Goal: Information Seeking & Learning: Learn about a topic

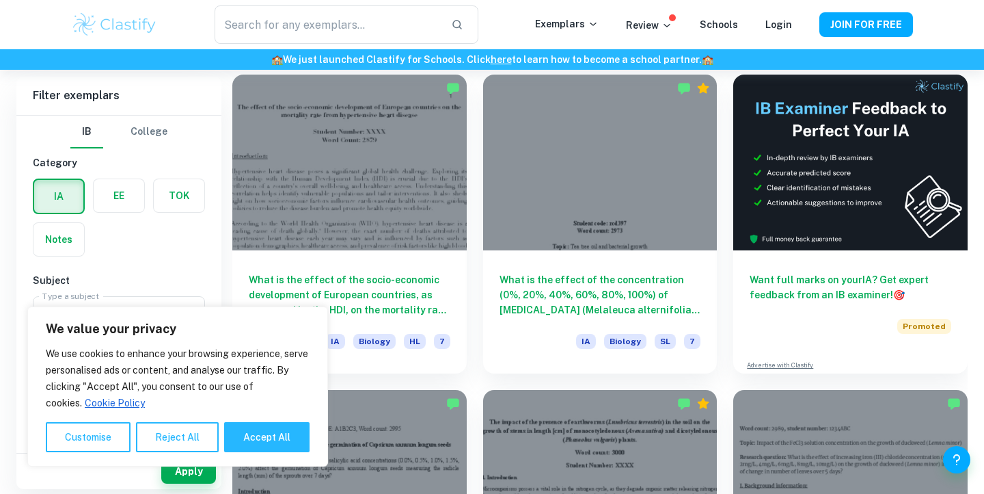
scroll to position [42, 0]
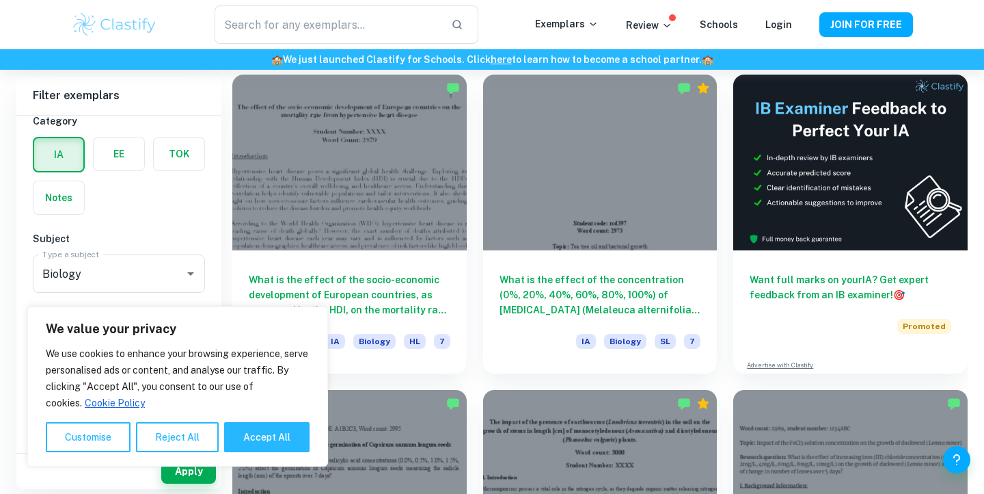
click at [263, 437] on button "Accept All" at bounding box center [266, 437] width 85 height 30
checkbox input "true"
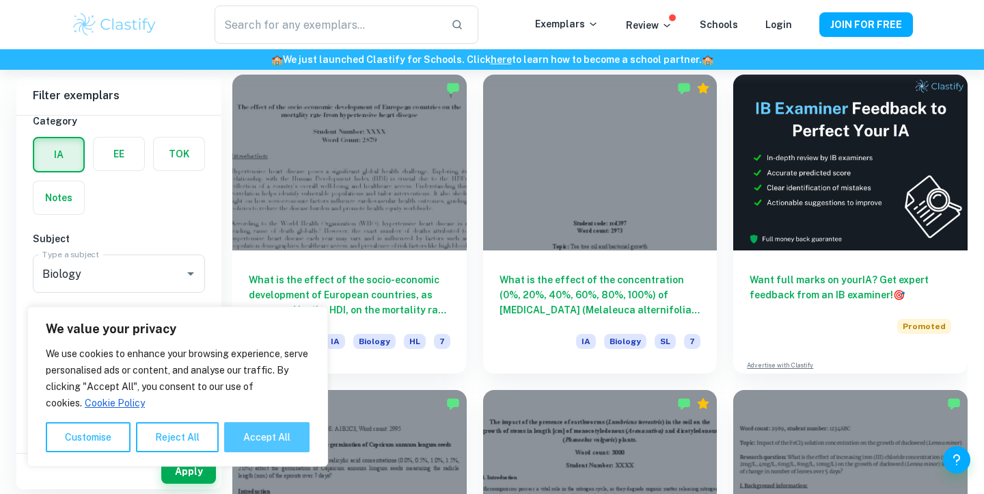
checkbox input "true"
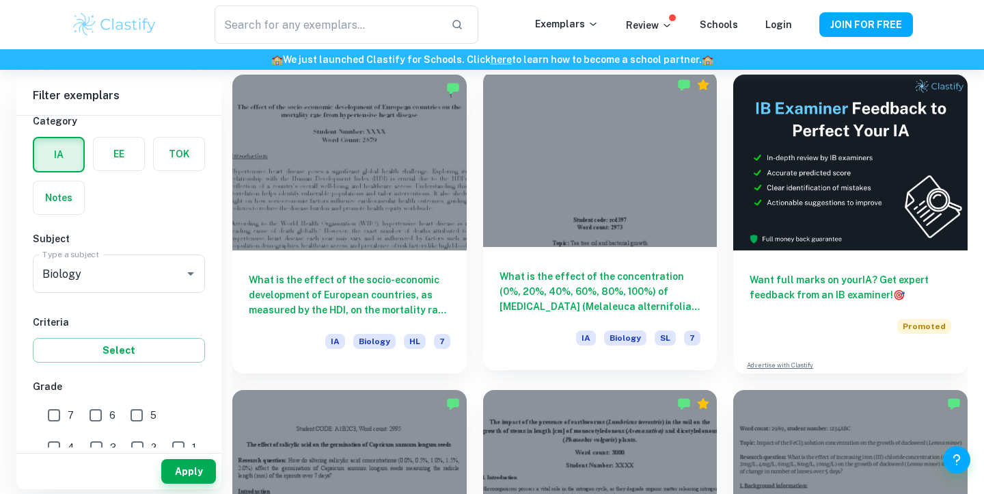
click at [537, 290] on h6 "What is the effect of the concentration (0%, 20%, 40%, 60%, 80%, 100%) of [MEDI…" at bounding box center [601, 291] width 202 height 45
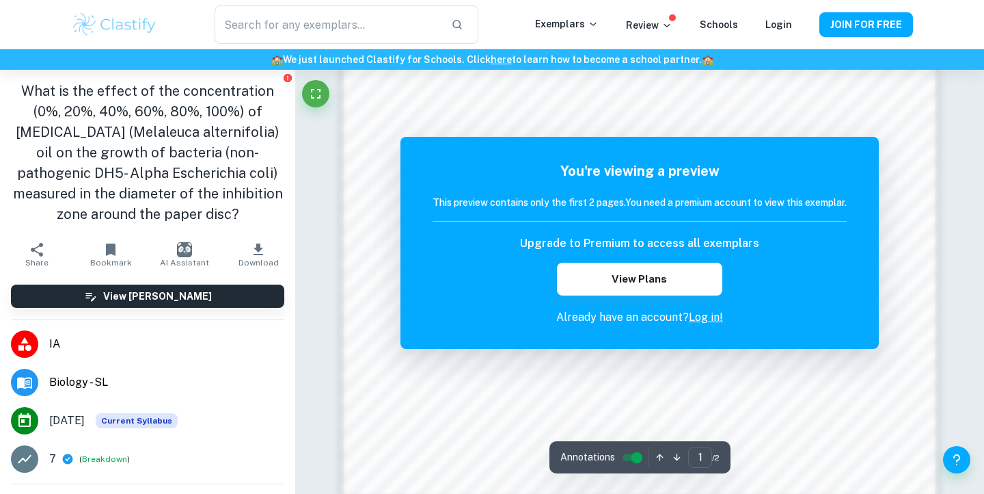
scroll to position [1362, 0]
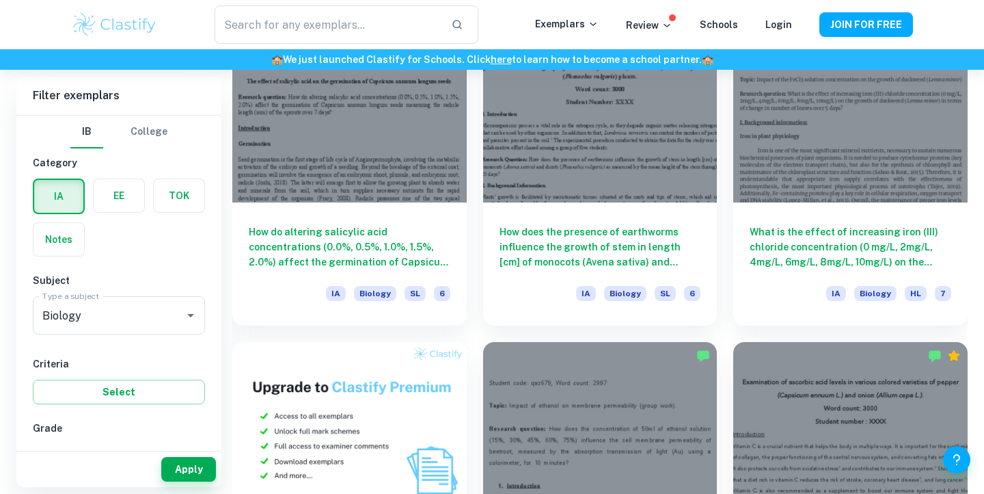
scroll to position [749, 0]
click at [394, 226] on h6 "How do altering salicylic acid concentrations (0.0%, 0.5%, 1.0%, 1.5%, 2.0%) af…" at bounding box center [350, 243] width 202 height 45
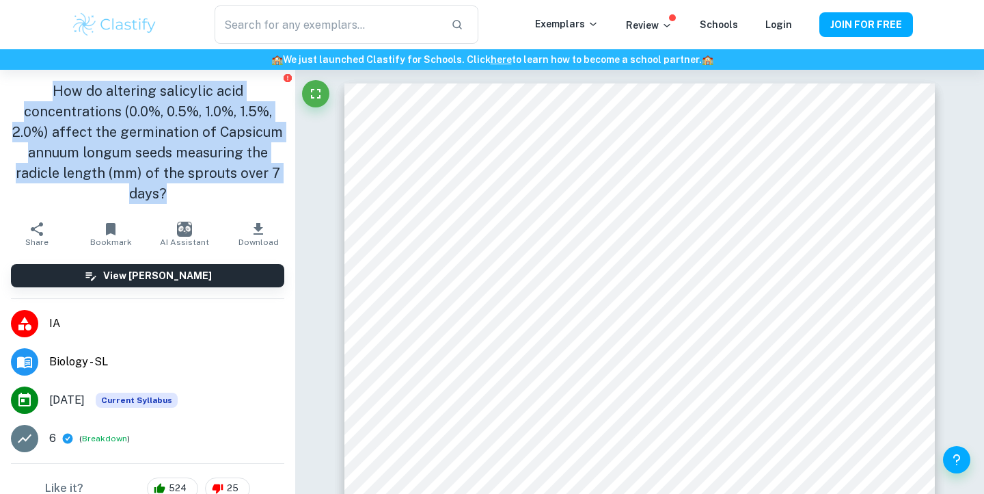
drag, startPoint x: 57, startPoint y: 90, endPoint x: 172, endPoint y: 192, distance: 153.0
click at [172, 192] on h1 "How do altering salicylic acid concentrations (0.0%, 0.5%, 1.0%, 1.5%, 2.0%) af…" at bounding box center [147, 142] width 273 height 123
click at [111, 109] on h1 "How do altering salicylic acid concentrations (0.0%, 0.5%, 1.0%, 1.5%, 2.0%) af…" at bounding box center [147, 142] width 273 height 123
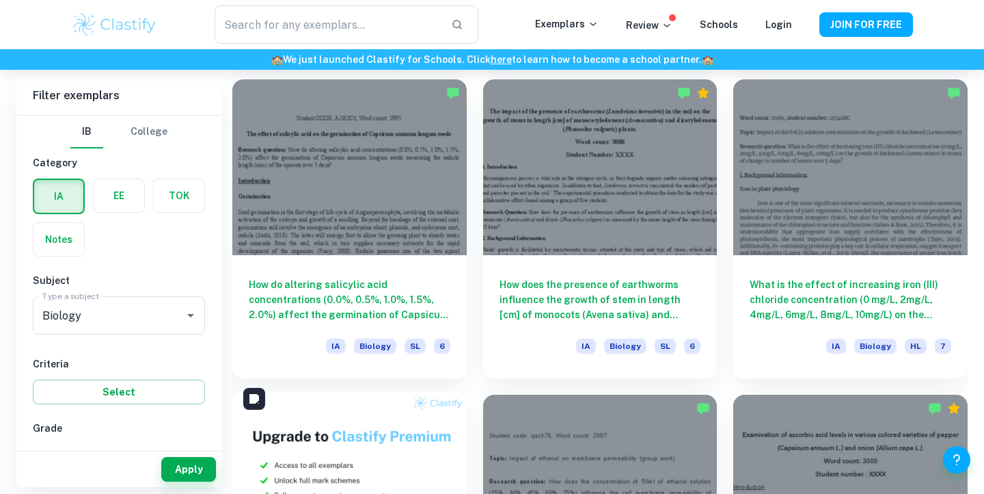
scroll to position [685, 0]
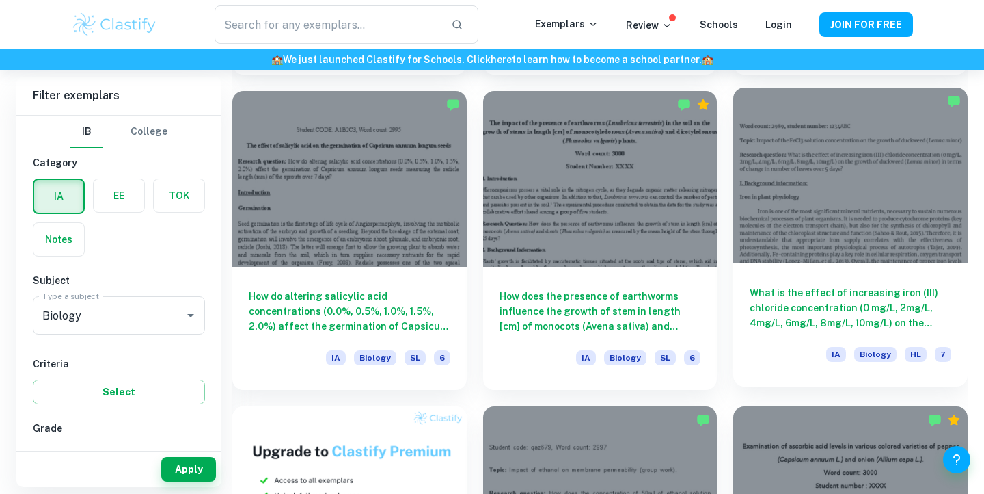
click at [805, 300] on h6 "What is the effect of increasing iron (III) chloride concentration (0 mg/L, 2mg…" at bounding box center [851, 307] width 202 height 45
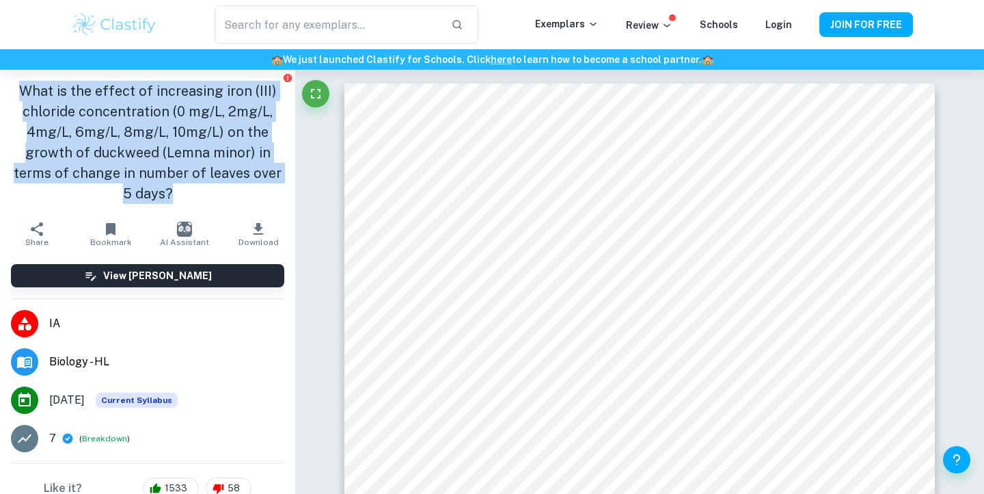
drag, startPoint x: 26, startPoint y: 90, endPoint x: 178, endPoint y: 191, distance: 183.3
click at [178, 191] on h1 "What is the effect of increasing iron (III) chloride concentration (0 mg/L, 2mg…" at bounding box center [147, 142] width 273 height 123
copy h1 "What is the effect of increasing iron (III) chloride concentration (0 mg/L, 2mg…"
click at [188, 141] on h1 "What is the effect of increasing iron (III) chloride concentration (0 mg/L, 2mg…" at bounding box center [147, 142] width 273 height 123
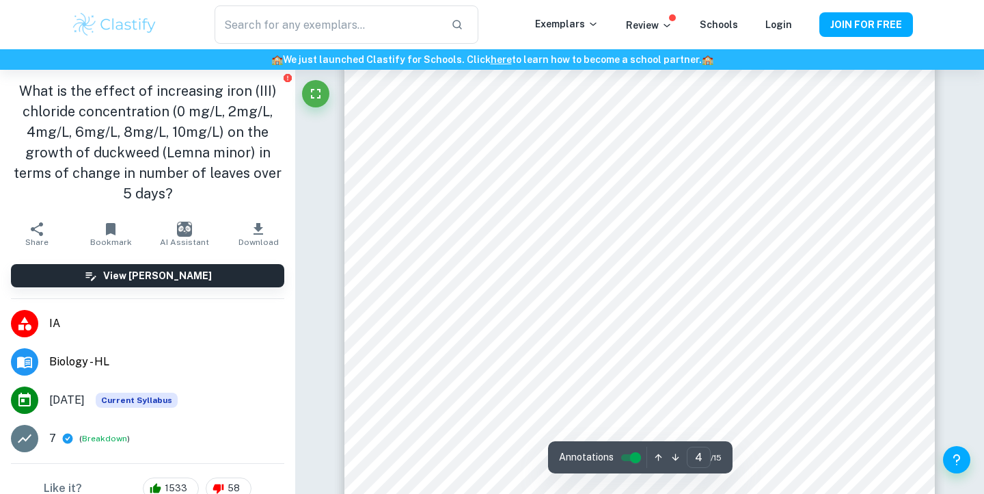
scroll to position [2755, 0]
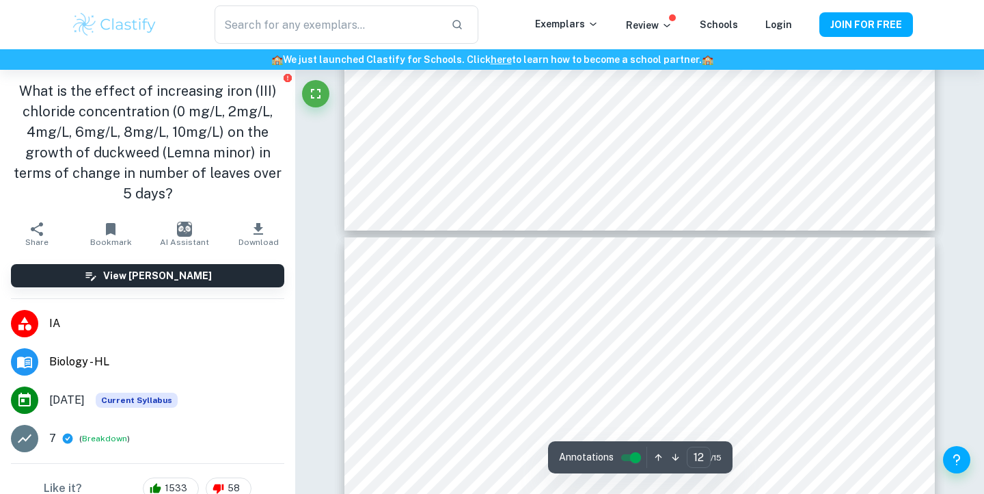
type input "13"
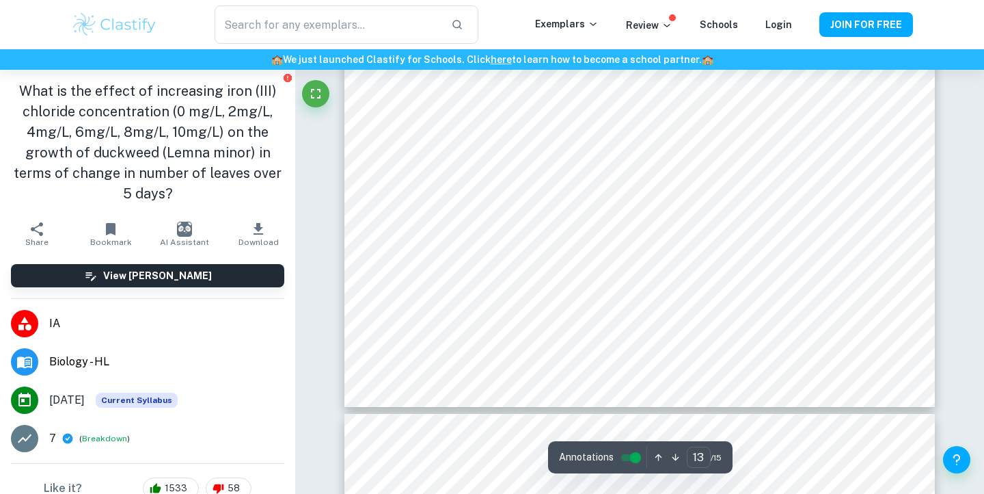
scroll to position [10912, 0]
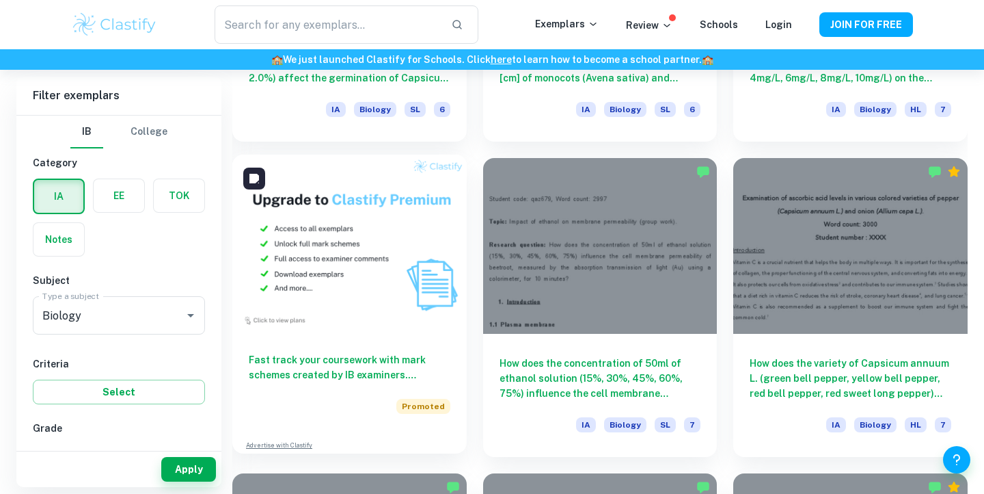
scroll to position [934, 0]
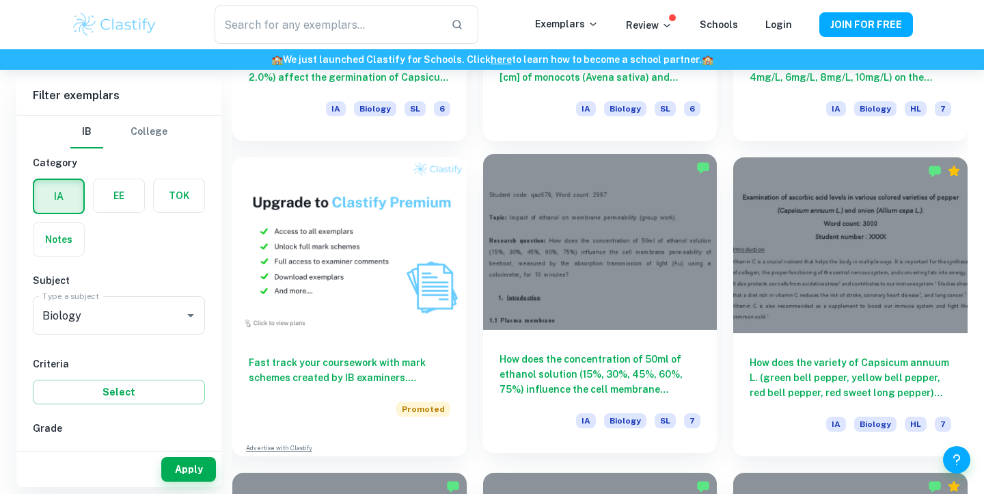
click at [533, 364] on h6 "How does the concentration of 50ml of ethanol solution (15%, 30%, 45%, 60%, 75%…" at bounding box center [601, 373] width 202 height 45
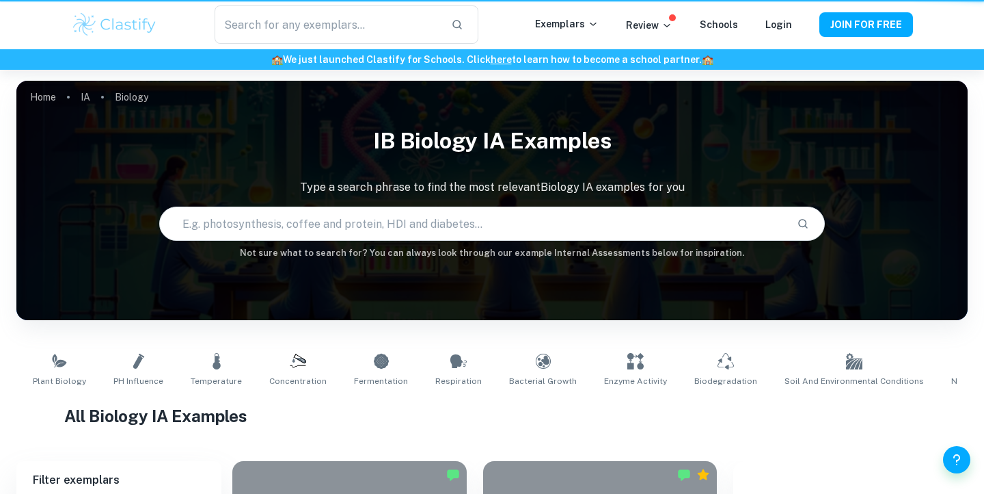
scroll to position [934, 0]
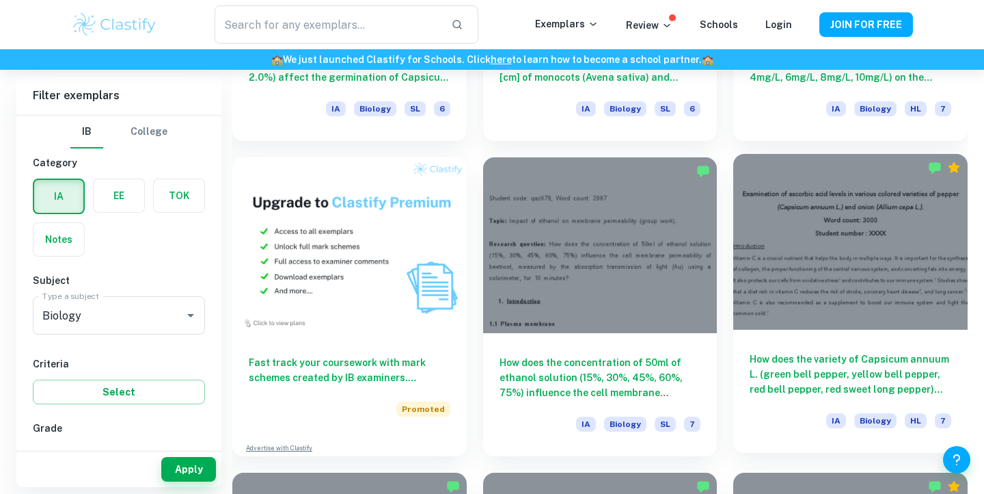
click at [822, 377] on h6 "How does the variety of Capsicum annuum L. (green bell pepper, yellow bell pepp…" at bounding box center [851, 373] width 202 height 45
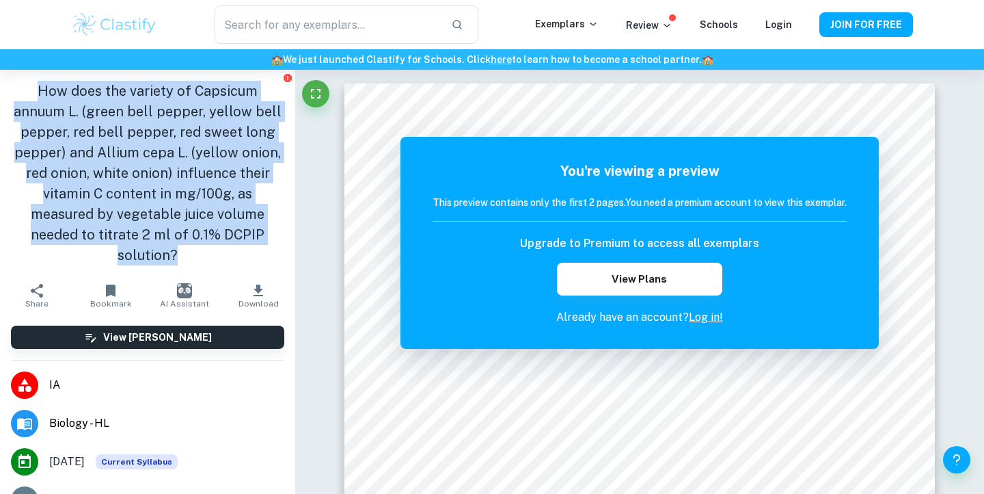
drag, startPoint x: 14, startPoint y: 88, endPoint x: 239, endPoint y: 232, distance: 266.8
click at [239, 232] on h1 "How does the variety of Capsicum annuum L. (green bell pepper, yellow bell pepp…" at bounding box center [147, 173] width 273 height 185
copy h1 "How does the variety of Capsicum annuum L. (green bell pepper, yellow bell pepp…"
click at [98, 134] on h1 "How does the variety of Capsicum annuum L. (green bell pepper, yellow bell pepp…" at bounding box center [147, 173] width 273 height 185
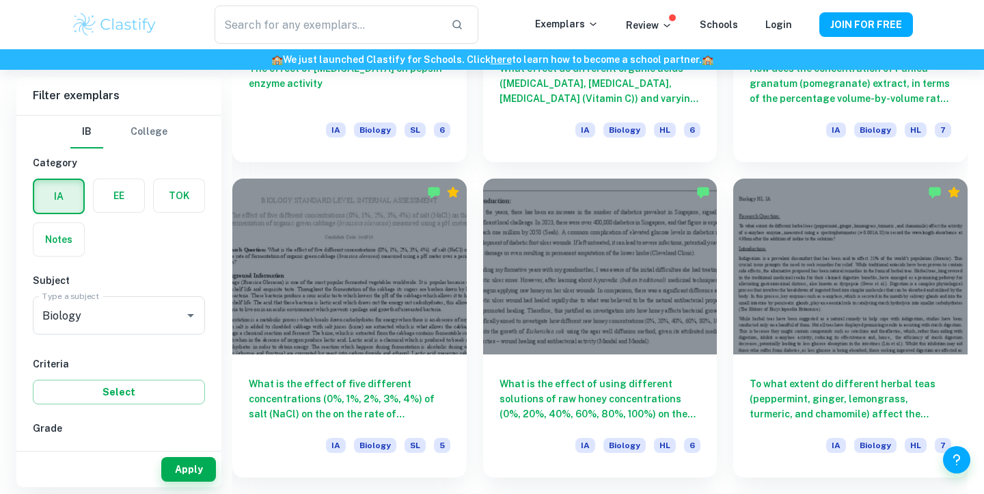
scroll to position [1552, 0]
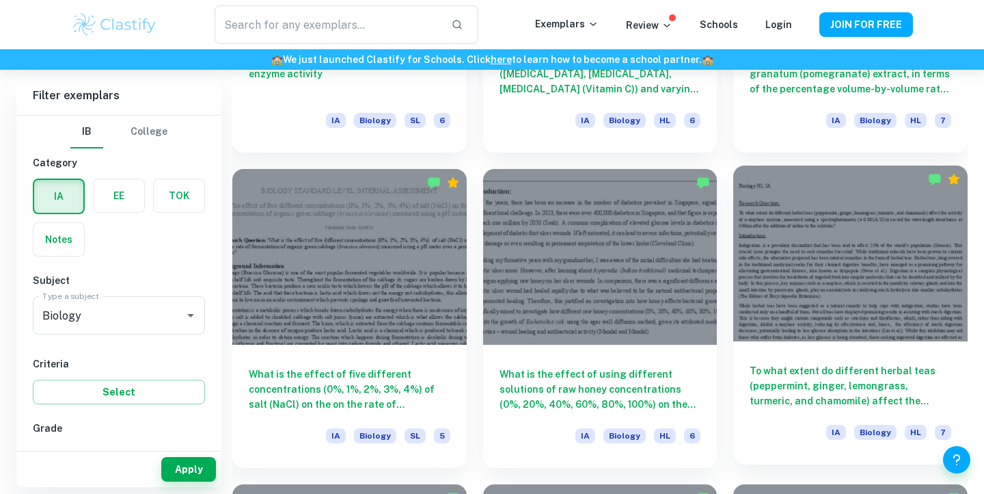
click at [770, 377] on h6 "To what extent do different herbal teas (peppermint, ginger, lemongrass, turmer…" at bounding box center [851, 385] width 202 height 45
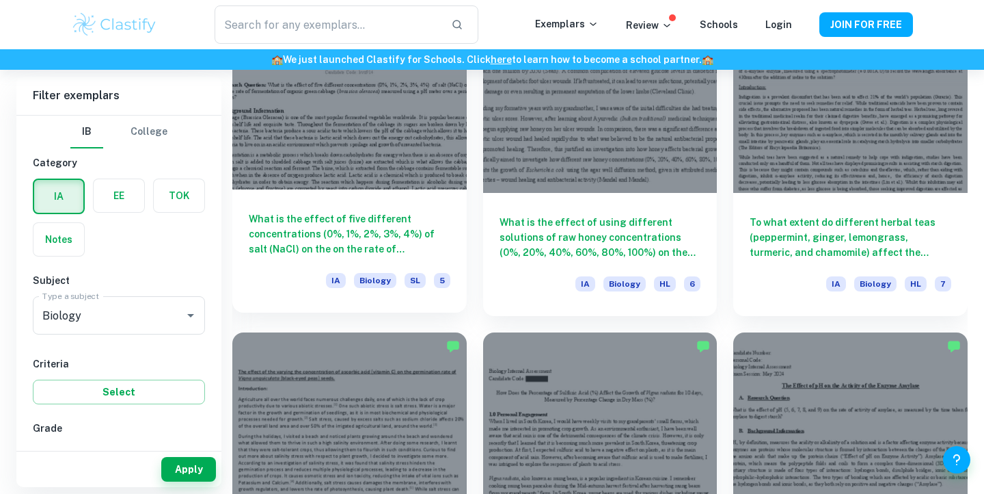
scroll to position [1705, 0]
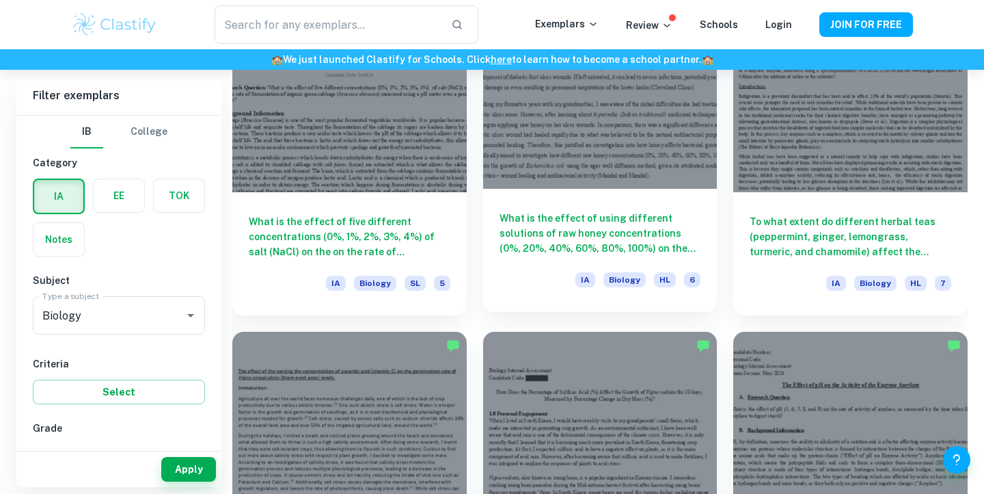
click at [512, 228] on h6 "What is the effect of using different solutions of raw honey concentrations (0%…" at bounding box center [601, 233] width 202 height 45
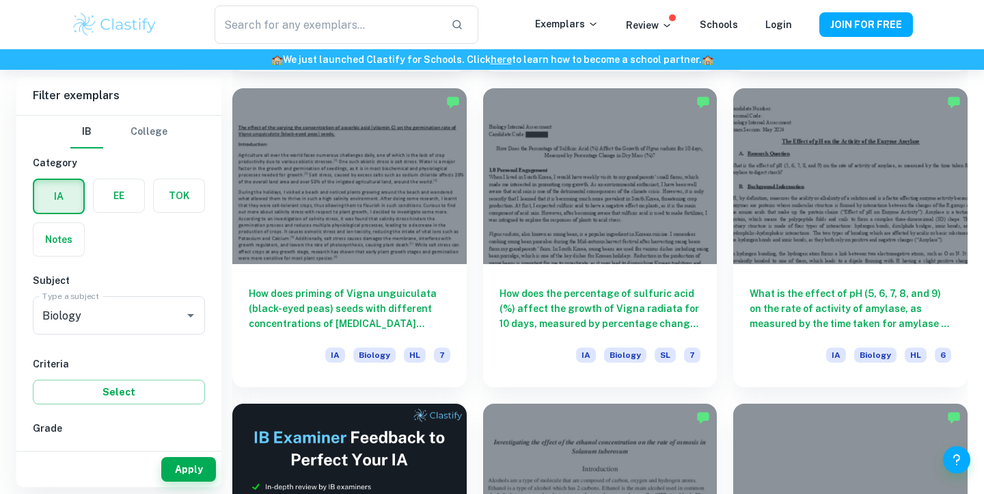
scroll to position [1980, 0]
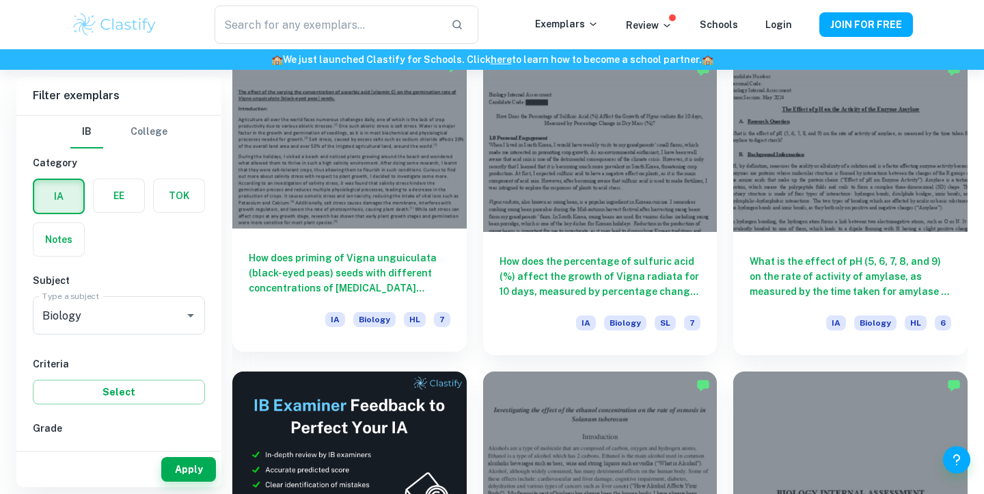
click at [362, 252] on h6 "How does priming of Vigna unguiculata (black-eyed peas) seeds with different co…" at bounding box center [350, 272] width 202 height 45
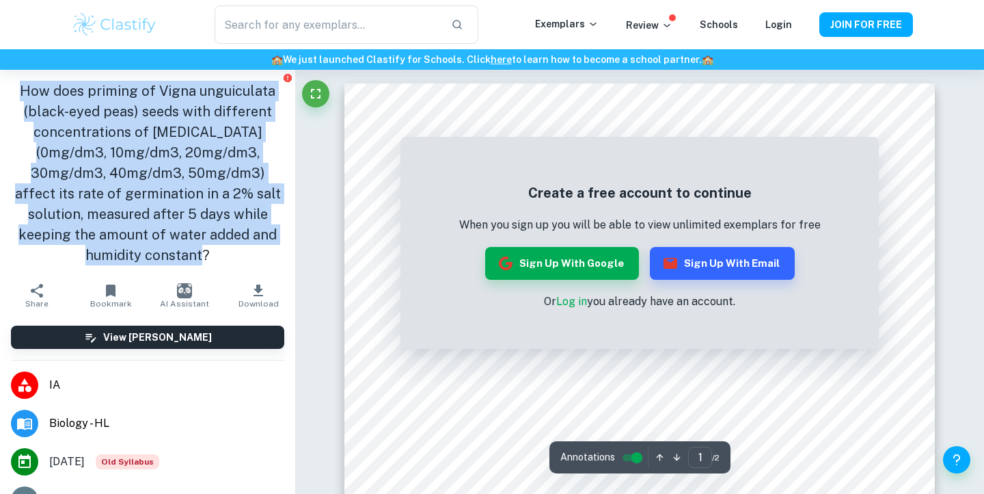
drag, startPoint x: 24, startPoint y: 90, endPoint x: 183, endPoint y: 255, distance: 229.1
click at [184, 255] on h1 "How does priming of Vigna unguiculata (black-eyed peas) seeds with different co…" at bounding box center [147, 173] width 273 height 185
copy h1 "How does priming of Vigna unguiculata (black-eyed peas) seeds with different co…"
click at [187, 247] on h1 "How does priming of Vigna unguiculata (black-eyed peas) seeds with different co…" at bounding box center [147, 173] width 273 height 185
drag, startPoint x: 26, startPoint y: 90, endPoint x: 202, endPoint y: 252, distance: 239.4
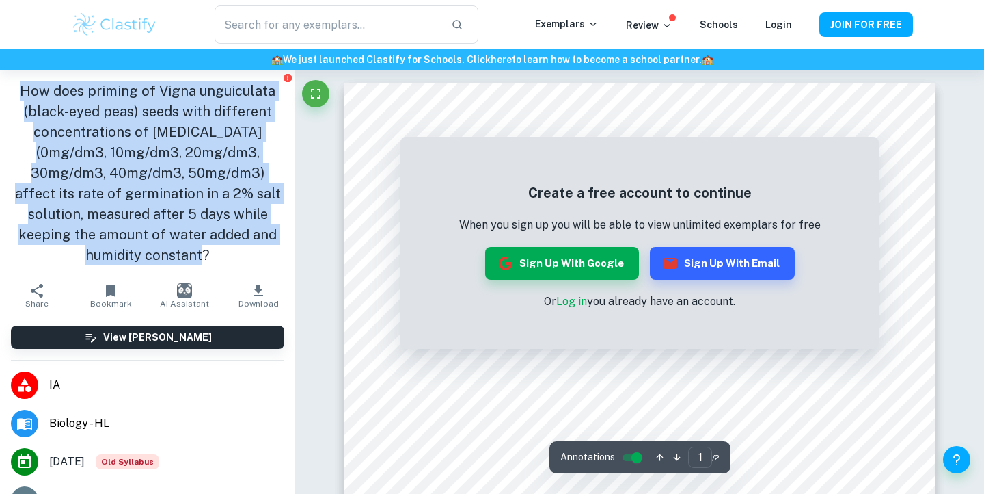
click at [202, 252] on h1 "How does priming of Vigna unguiculata (black-eyed peas) seeds with different co…" at bounding box center [147, 173] width 273 height 185
copy h1 "How does priming of Vigna unguiculata (black-eyed peas) seeds with different co…"
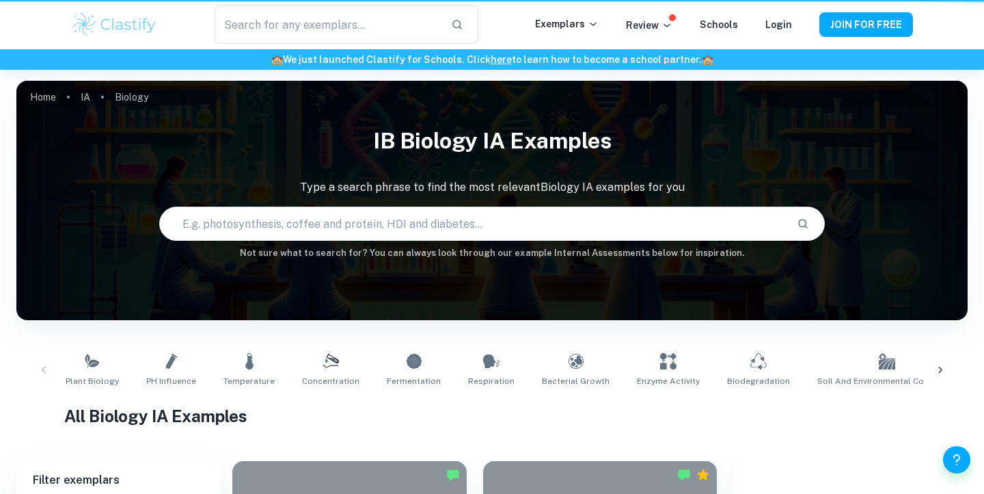
scroll to position [1980, 0]
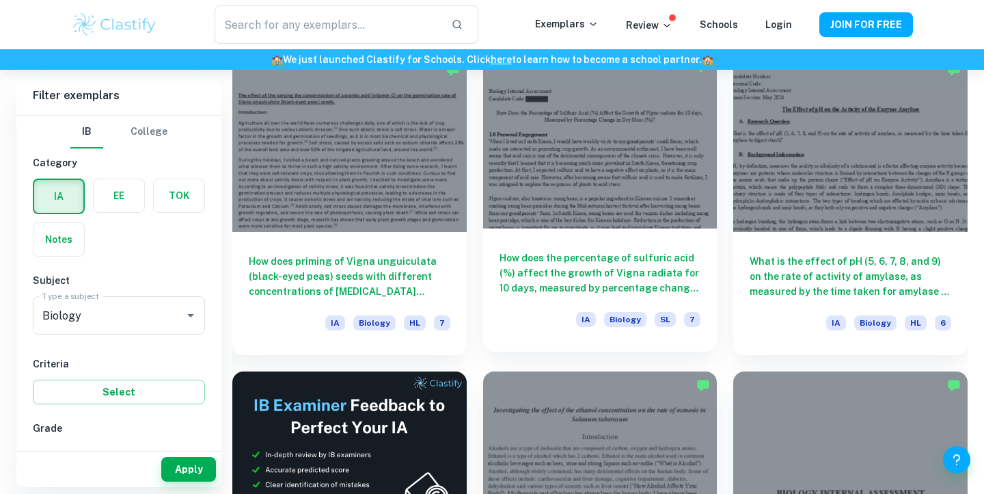
click at [566, 265] on h6 "How does the percentage of sulfuric acid (%) affect the growth of Vigna radiata…" at bounding box center [601, 272] width 202 height 45
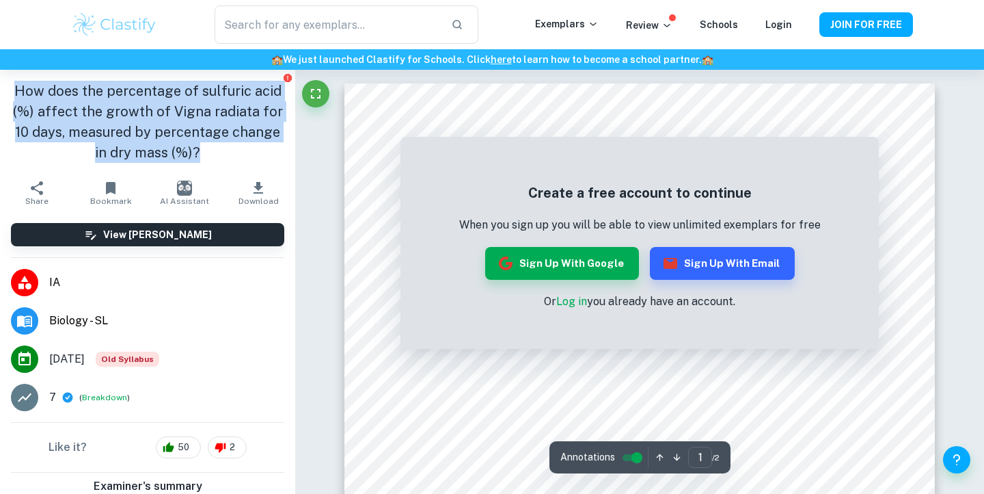
drag, startPoint x: 18, startPoint y: 89, endPoint x: 211, endPoint y: 157, distance: 204.9
click at [211, 157] on h1 "How does the percentage of sulfuric acid (%) affect the growth of Vigna radiata…" at bounding box center [147, 122] width 273 height 82
copy h1 "How does the percentage of sulfuric acid (%) affect the growth of Vigna radiata…"
click at [115, 124] on h1 "How does the percentage of sulfuric acid (%) affect the growth of Vigna radiata…" at bounding box center [147, 122] width 273 height 82
drag, startPoint x: 18, startPoint y: 90, endPoint x: 246, endPoint y: 145, distance: 234.1
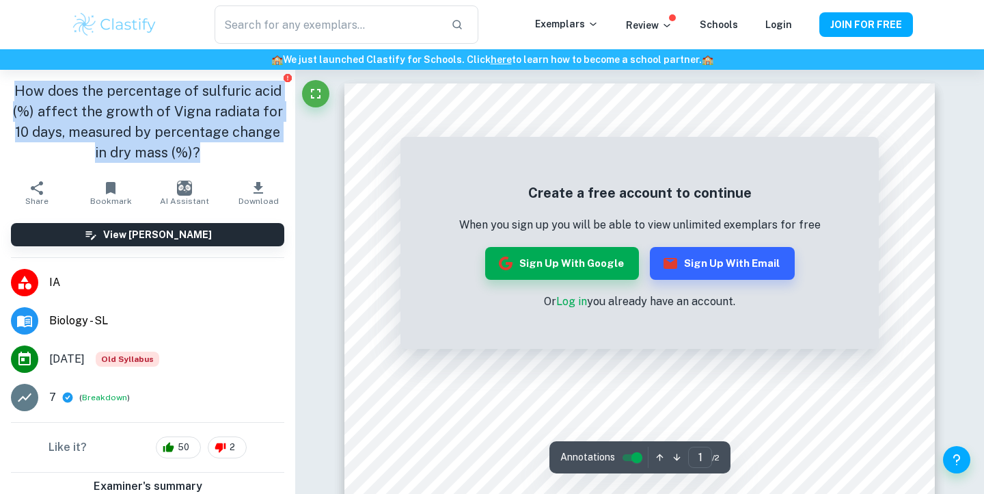
click at [246, 145] on h1 "How does the percentage of sulfuric acid (%) affect the growth of Vigna radiata…" at bounding box center [147, 122] width 273 height 82
copy h1 "How does the percentage of sulfuric acid (%) affect the growth of Vigna radiata…"
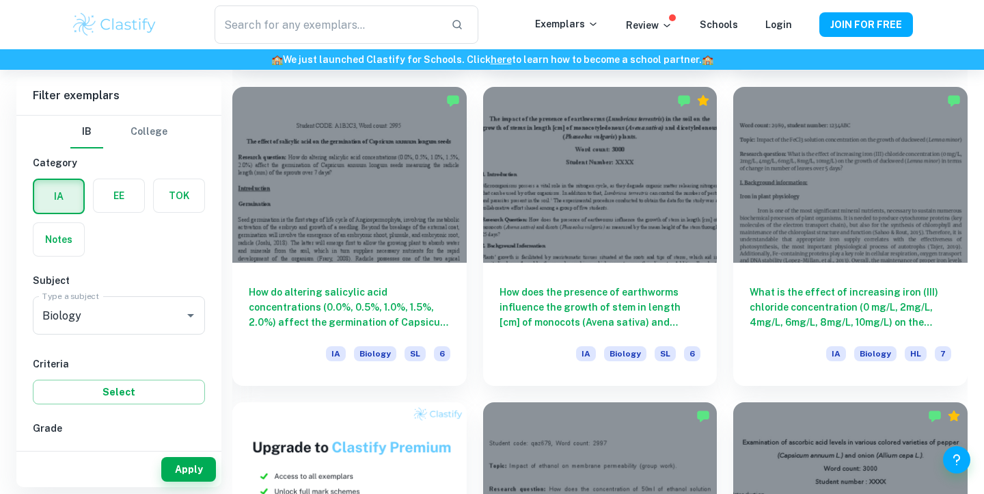
scroll to position [690, 0]
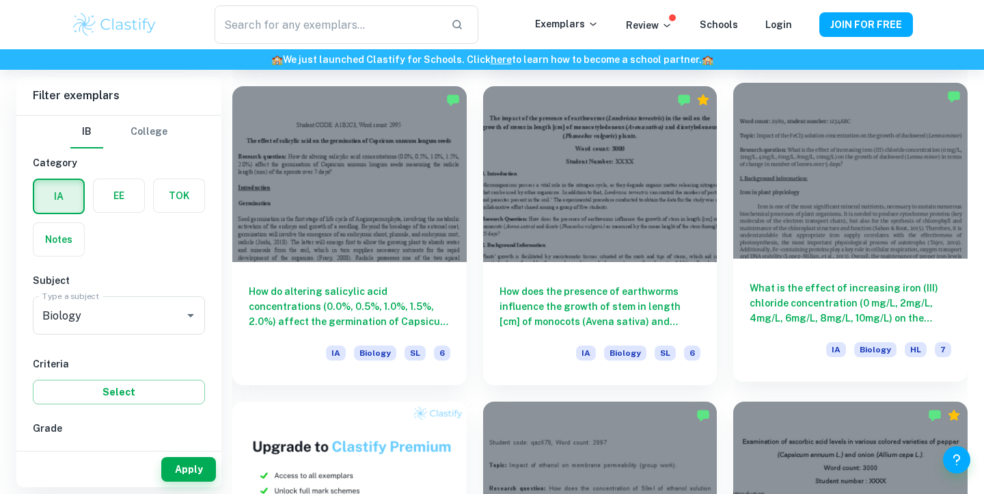
click at [824, 306] on h6 "What is the effect of increasing iron (III) chloride concentration (0 mg/L, 2mg…" at bounding box center [851, 302] width 202 height 45
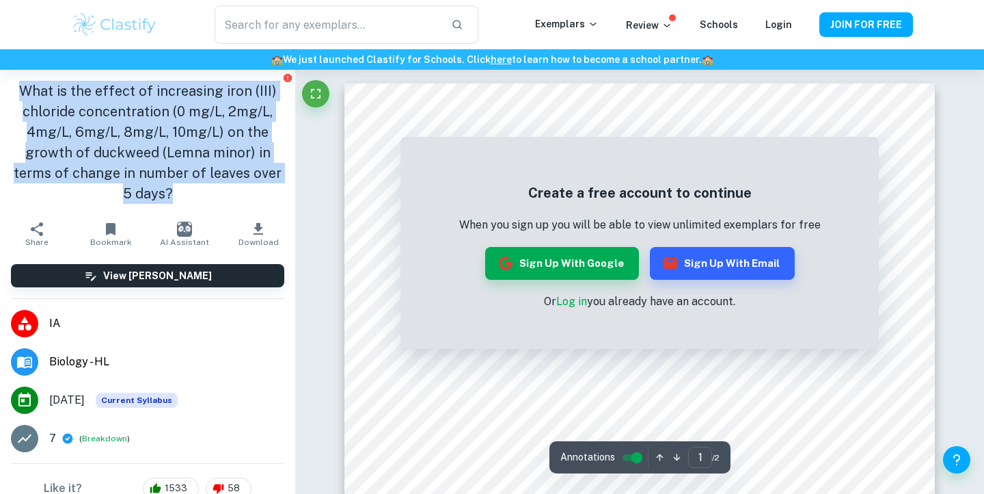
drag, startPoint x: 26, startPoint y: 90, endPoint x: 187, endPoint y: 185, distance: 187.0
click at [187, 185] on h1 "What is the effect of increasing iron (III) chloride concentration (0 mg/L, 2mg…" at bounding box center [147, 142] width 273 height 123
copy h1 "What is the effect of increasing iron (III) chloride concentration (0 mg/L, 2mg…"
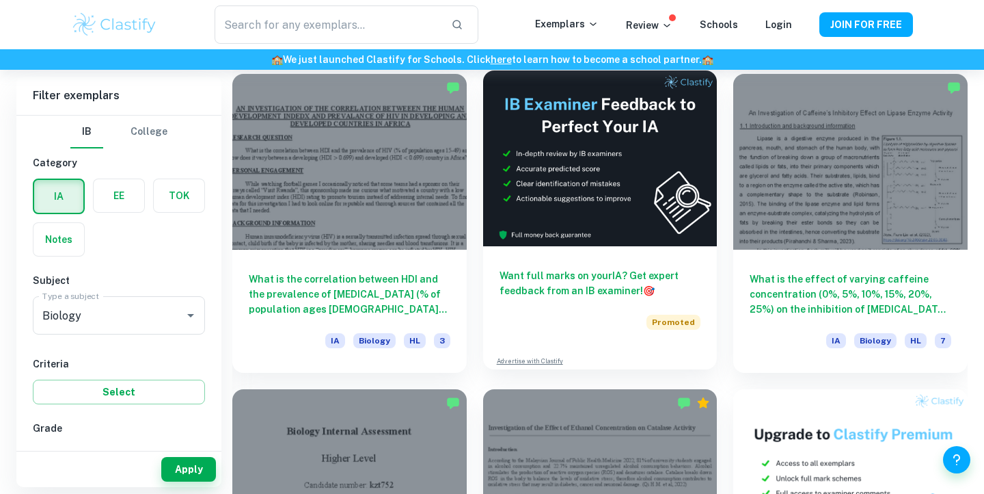
scroll to position [3838, 0]
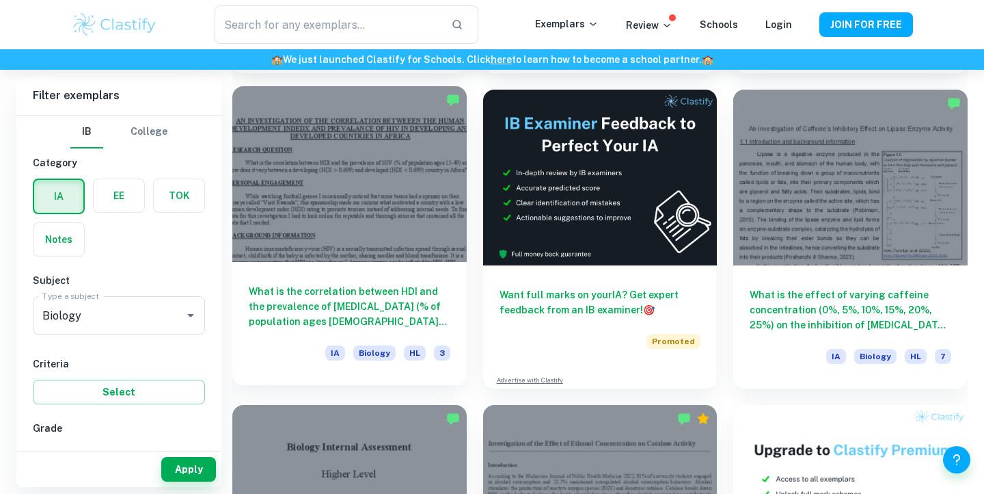
click at [377, 293] on h6 "What is the correlation between HDI and the prevalence of [MEDICAL_DATA] (% of …" at bounding box center [350, 306] width 202 height 45
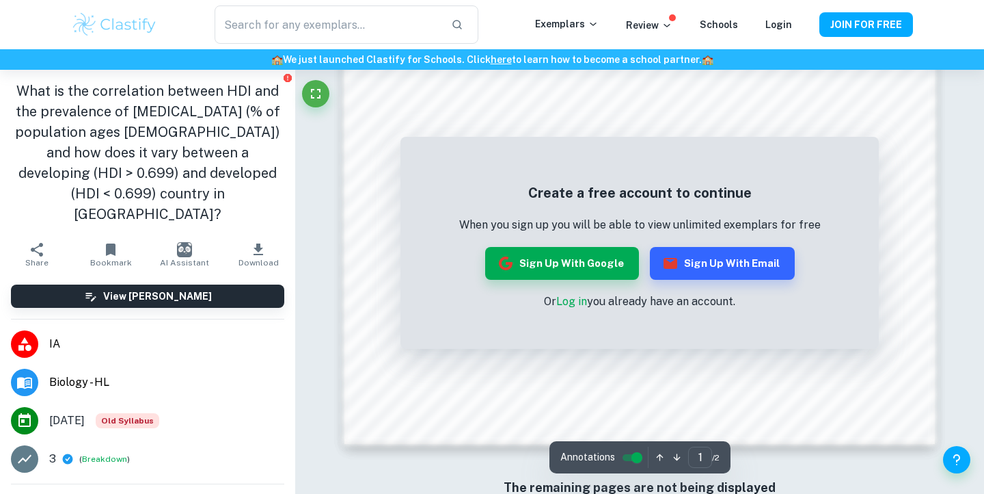
scroll to position [1219, 0]
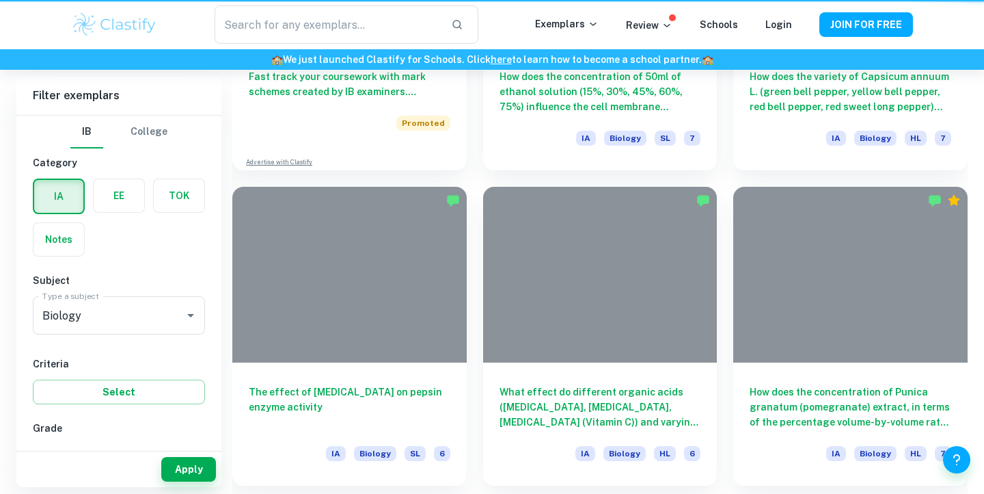
scroll to position [3838, 0]
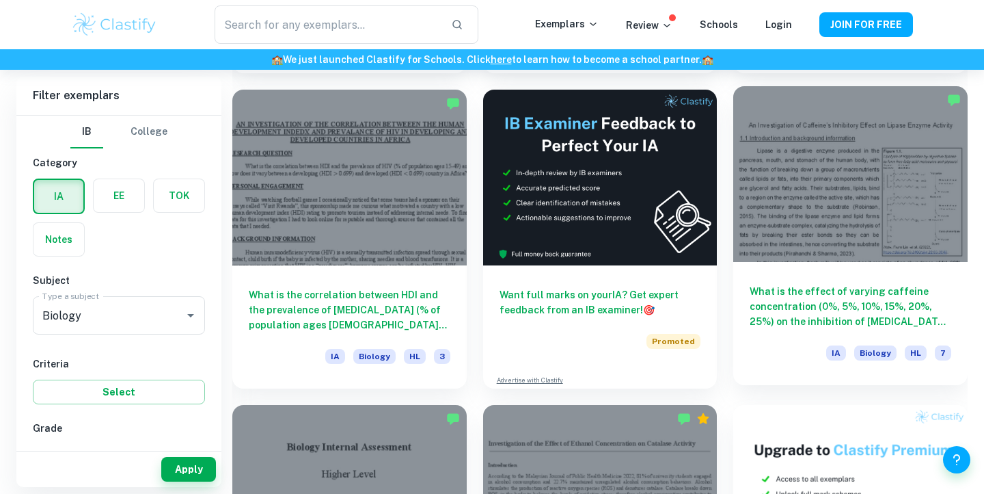
click at [794, 301] on h6 "What is the effect of varying caffeine concentration (0%, 5%, 10%, 15%, 20%, 25…" at bounding box center [851, 306] width 202 height 45
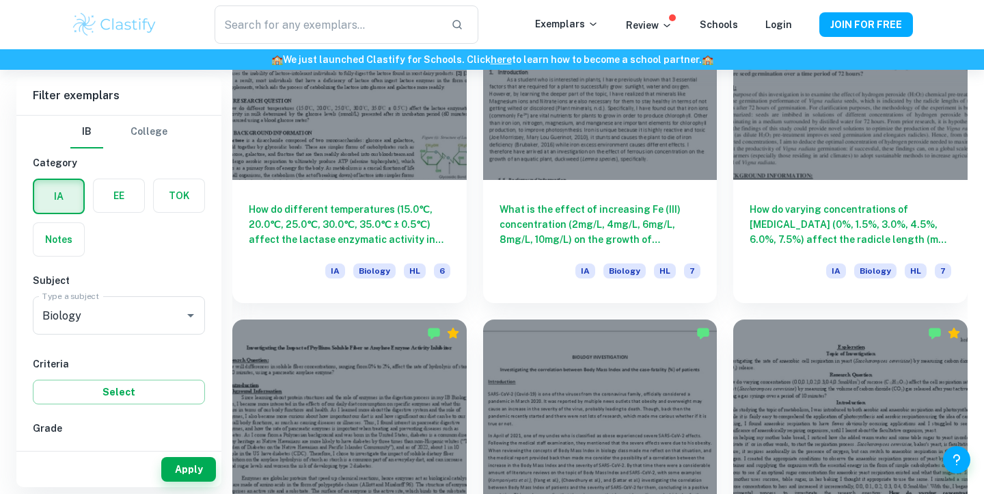
scroll to position [4557, 0]
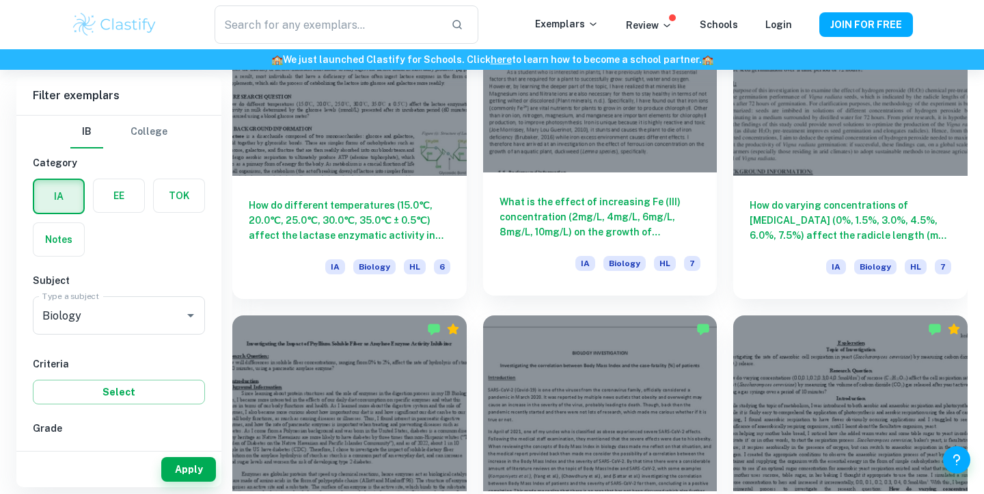
click at [519, 213] on h6 "What is the effect of increasing Fe (III) concentration (2mg/L, 4mg/L, 6mg/L, 8…" at bounding box center [601, 216] width 202 height 45
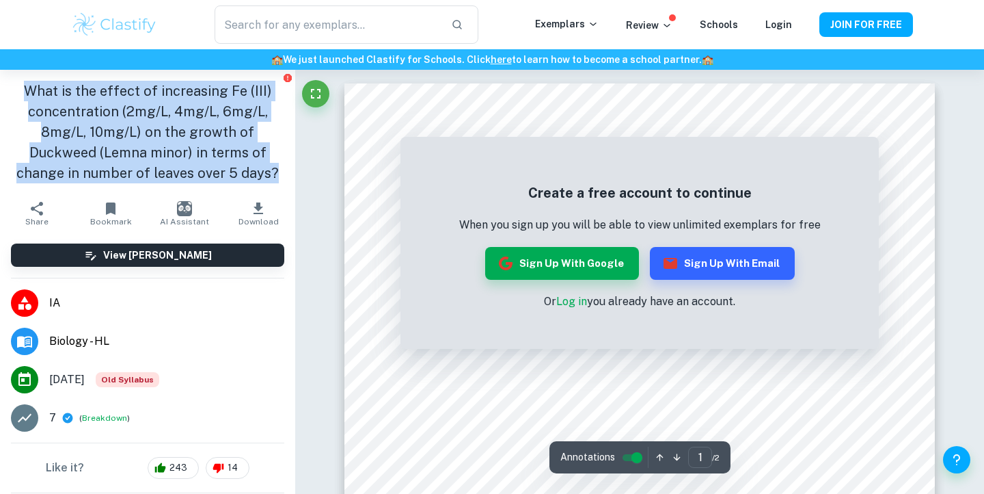
drag, startPoint x: 28, startPoint y: 90, endPoint x: 281, endPoint y: 168, distance: 264.9
click at [281, 168] on h1 "What is the effect of increasing Fe (III) concentration (2mg/L, 4mg/L, 6mg/L, 8…" at bounding box center [147, 132] width 273 height 103
copy h1 "What is the effect of increasing Fe (III) concentration (2mg/L, 4mg/L, 6mg/L, 8…"
click at [211, 130] on h1 "What is the effect of increasing Fe (III) concentration (2mg/L, 4mg/L, 6mg/L, 8…" at bounding box center [147, 132] width 273 height 103
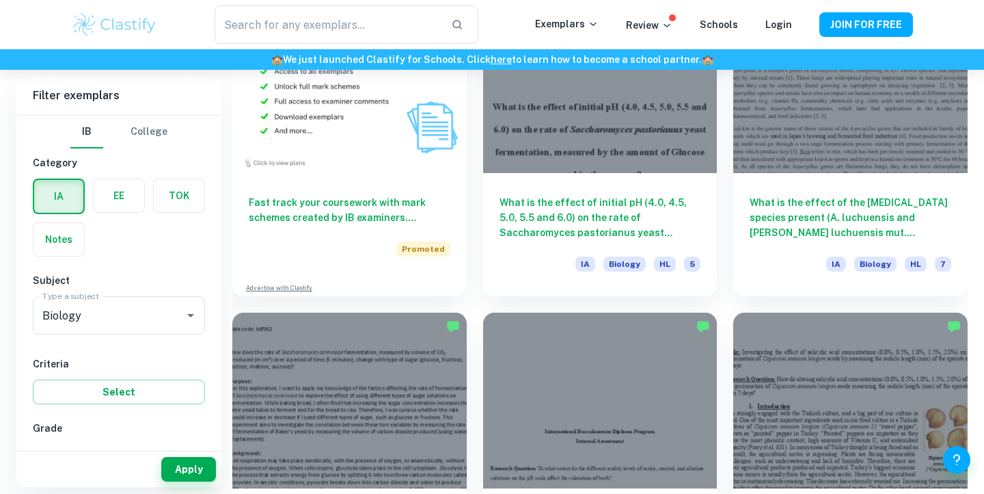
scroll to position [6137, 0]
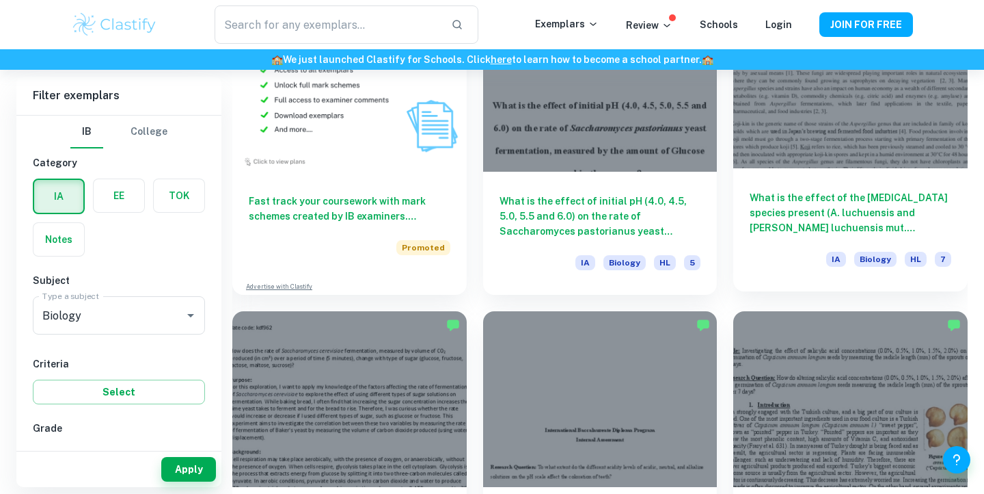
click at [827, 204] on h6 "What is the effect of the [MEDICAL_DATA] species present (A. luchuensis and [PE…" at bounding box center [851, 212] width 202 height 45
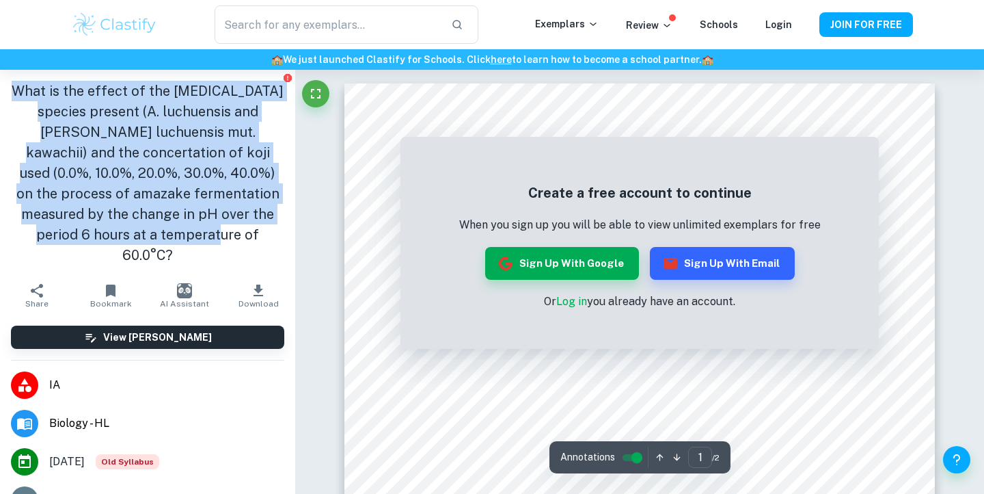
drag, startPoint x: 35, startPoint y: 89, endPoint x: 234, endPoint y: 233, distance: 245.7
click at [234, 233] on h1 "What is the effect of the [MEDICAL_DATA] species present (A. luchuensis and [PE…" at bounding box center [147, 173] width 273 height 185
copy h1 "What is the effect of the [MEDICAL_DATA] species present (A. luchuensis and [PE…"
click at [172, 192] on h1 "What is the effect of the [MEDICAL_DATA] species present (A. luchuensis and [PE…" at bounding box center [147, 173] width 273 height 185
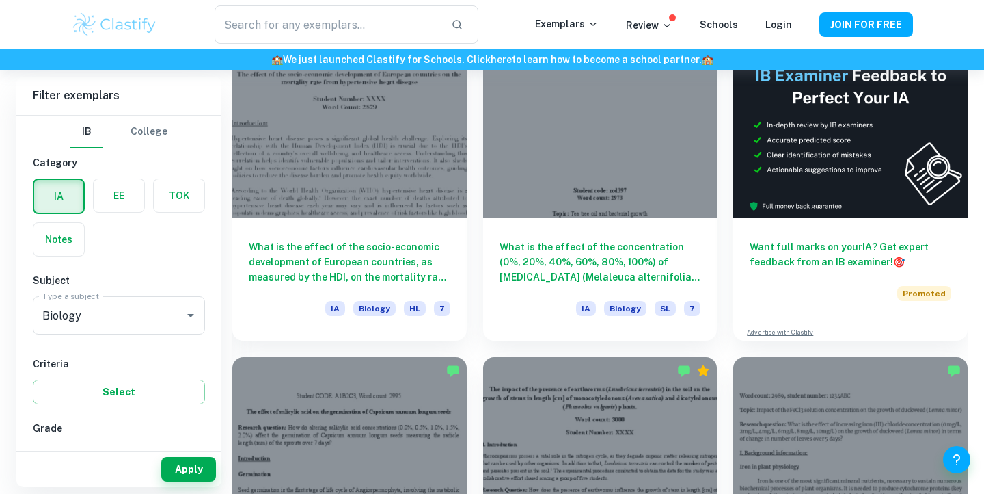
scroll to position [418, 0]
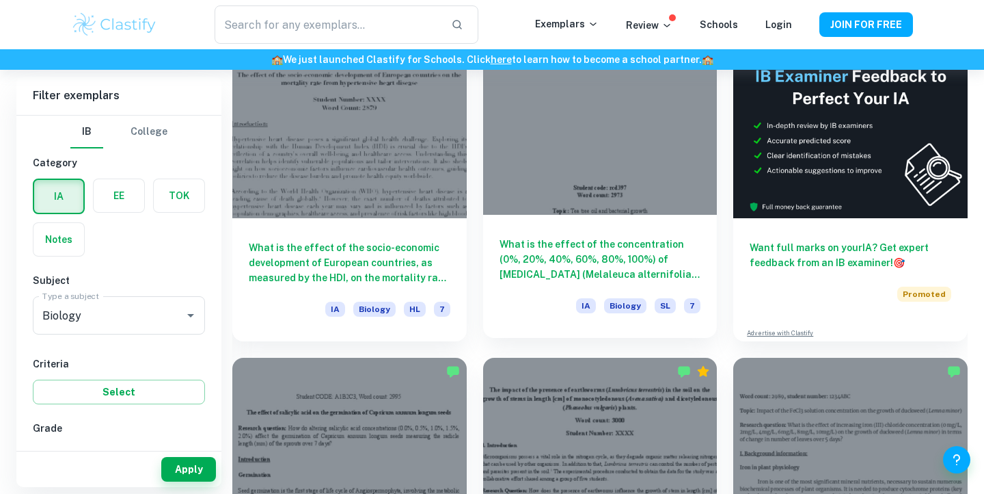
click at [579, 254] on h6 "What is the effect of the concentration (0%, 20%, 40%, 60%, 80%, 100%) of [MEDI…" at bounding box center [601, 259] width 202 height 45
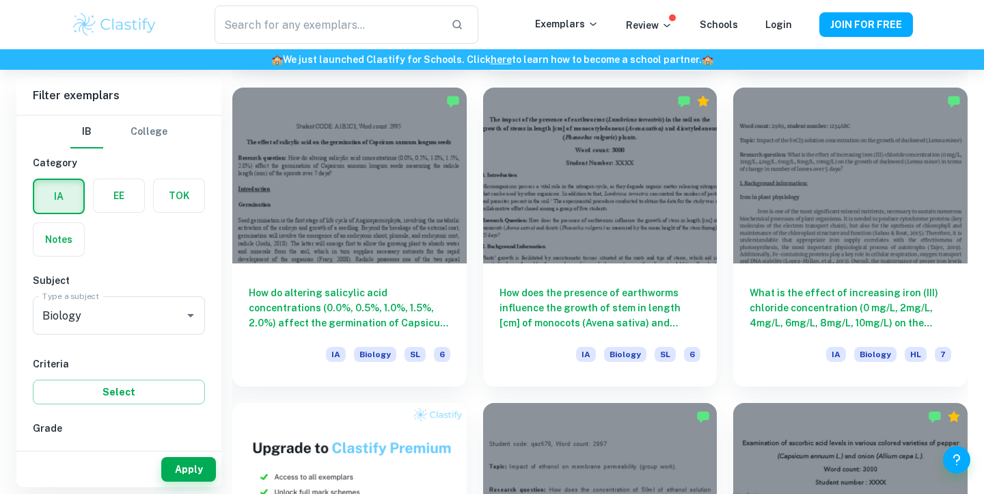
scroll to position [702, 0]
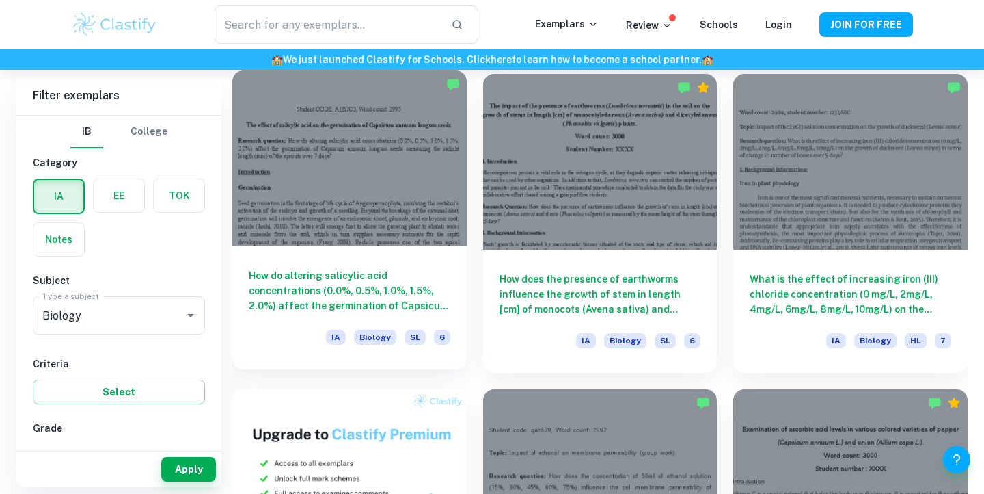
click at [361, 271] on h6 "How do altering salicylic acid concentrations (0.0%, 0.5%, 1.0%, 1.5%, 2.0%) af…" at bounding box center [350, 290] width 202 height 45
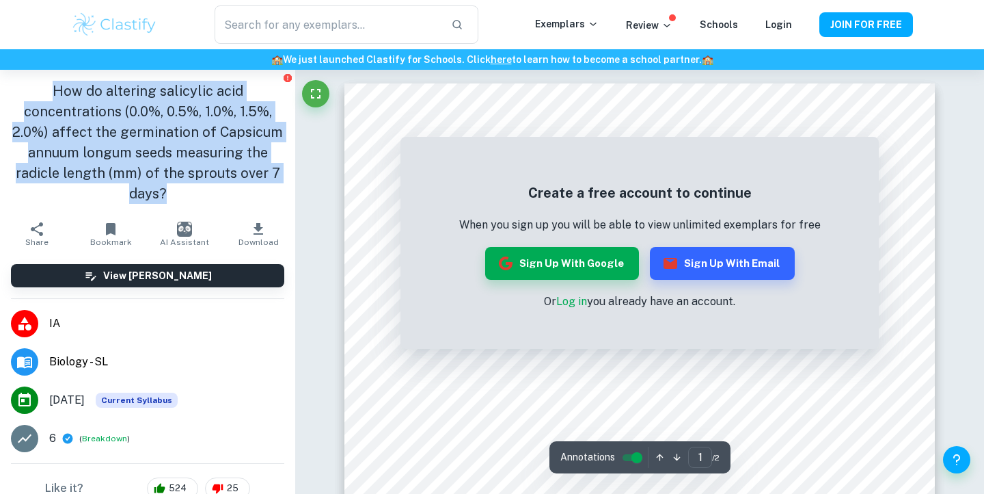
drag, startPoint x: 58, startPoint y: 90, endPoint x: 239, endPoint y: 205, distance: 214.5
click at [240, 206] on div "How do altering salicylic acid concentrations (0.0%, 0.5%, 1.0%, 1.5%, 2.0%) af…" at bounding box center [147, 142] width 295 height 145
copy h1 "How do altering salicylic acid concentrations (0.0%, 0.5%, 1.0%, 1.5%, 2.0%) af…"
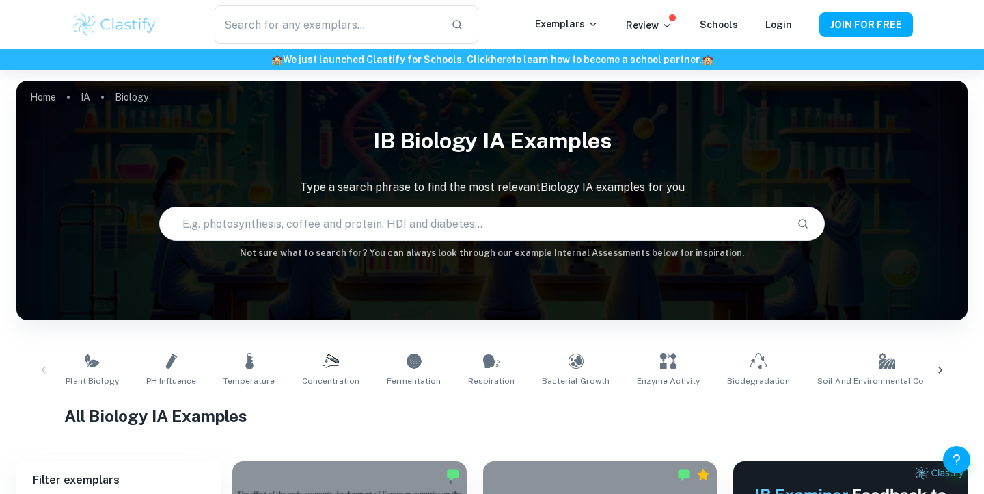
click at [351, 230] on input "text" at bounding box center [473, 223] width 626 height 38
paste input "“What is the effect of priming Vigna radiata (mung bean) seeds with different c…"
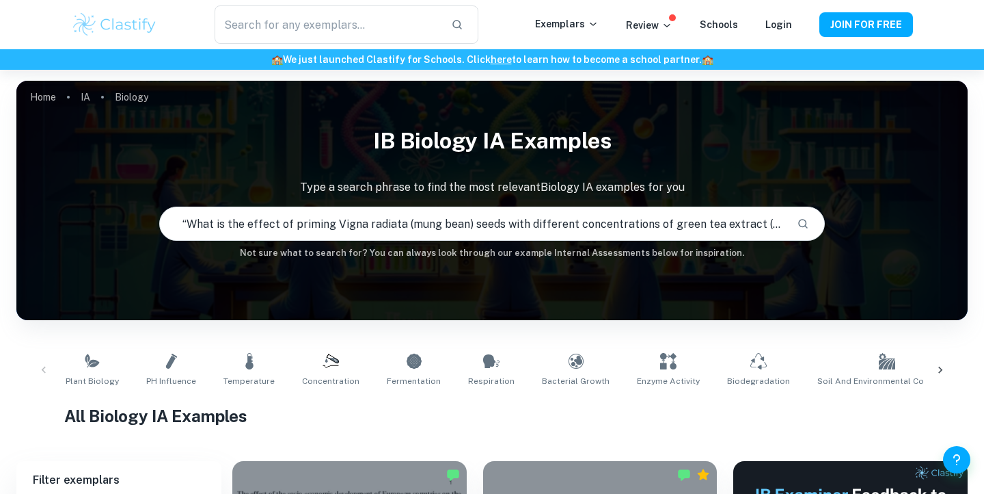
scroll to position [0, 921]
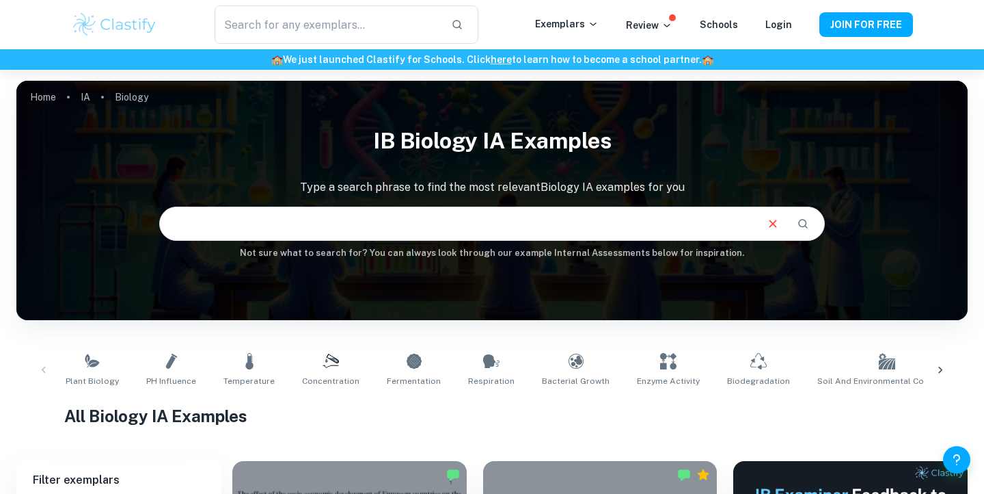
type input "“What is the effect of priming Vigna radiata (mung bean) seeds with different c…"
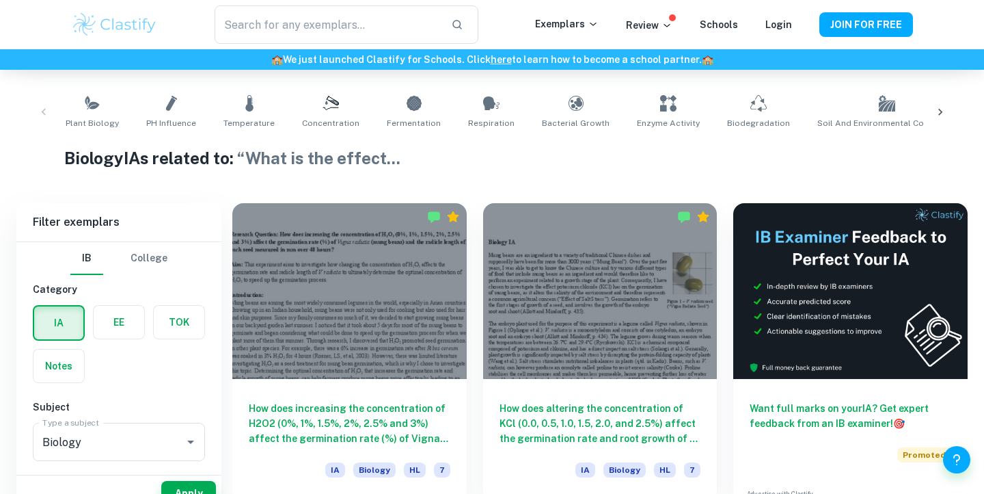
scroll to position [311, 0]
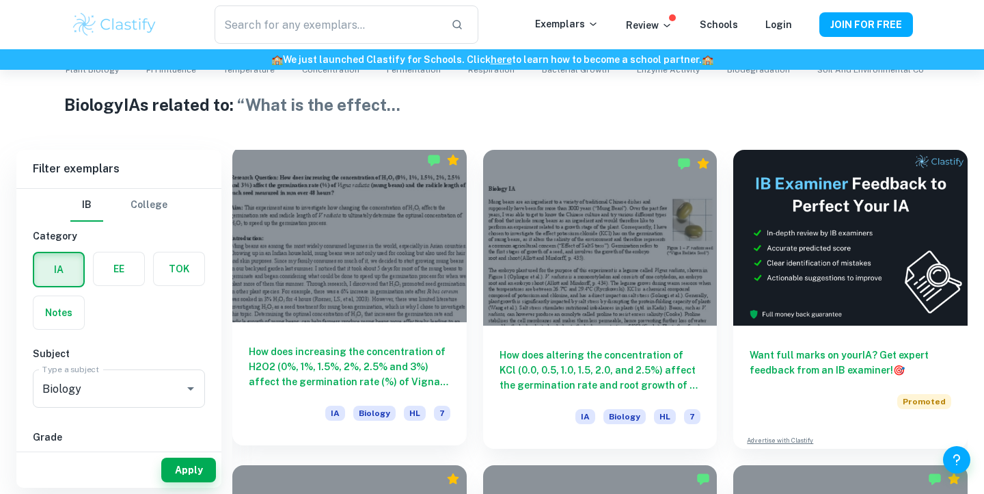
click at [359, 367] on h6 "How does increasing the concentration of H2O2 (0%, 1%, 1.5%, 2%, 2.5% and 3%) a…" at bounding box center [350, 366] width 202 height 45
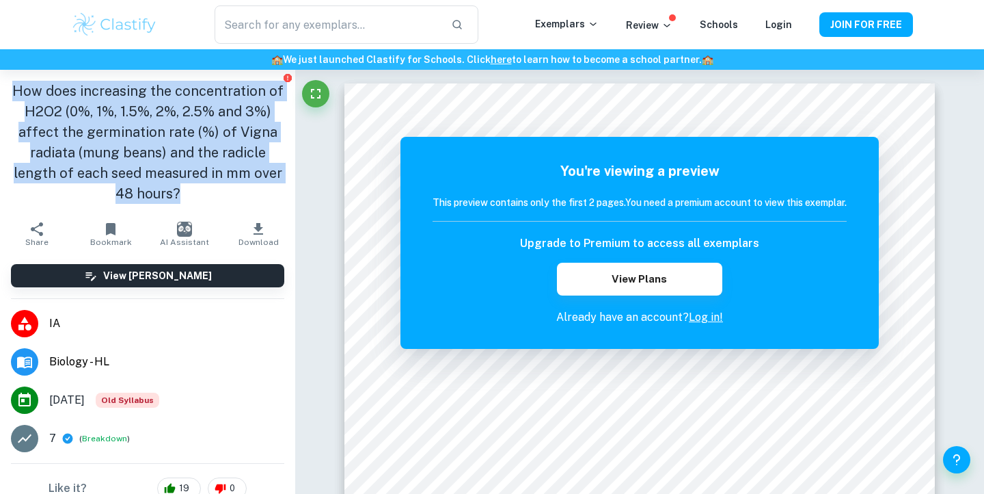
drag, startPoint x: 17, startPoint y: 88, endPoint x: 193, endPoint y: 191, distance: 203.4
click at [193, 191] on h1 "How does increasing the concentration of H2O2 (0%, 1%, 1.5%, 2%, 2.5% and 3%) a…" at bounding box center [147, 142] width 273 height 123
click at [77, 137] on h1 "How does increasing the concentration of H2O2 (0%, 1%, 1.5%, 2%, 2.5% and 3%) a…" at bounding box center [147, 142] width 273 height 123
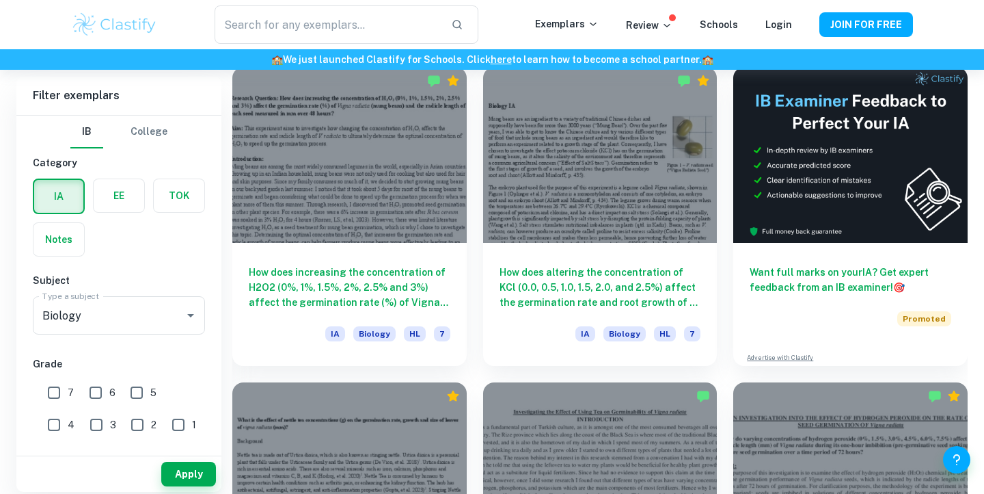
scroll to position [389, 0]
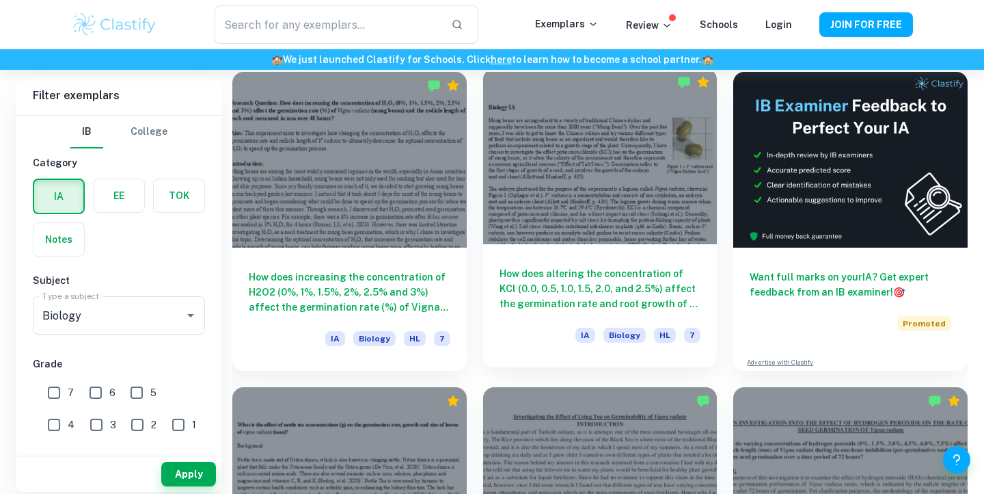
click at [537, 275] on h6 "How does altering the concentration of KCl (0.0, 0.5, 1.0, 1.5, 2.0, and 2.5%) …" at bounding box center [601, 288] width 202 height 45
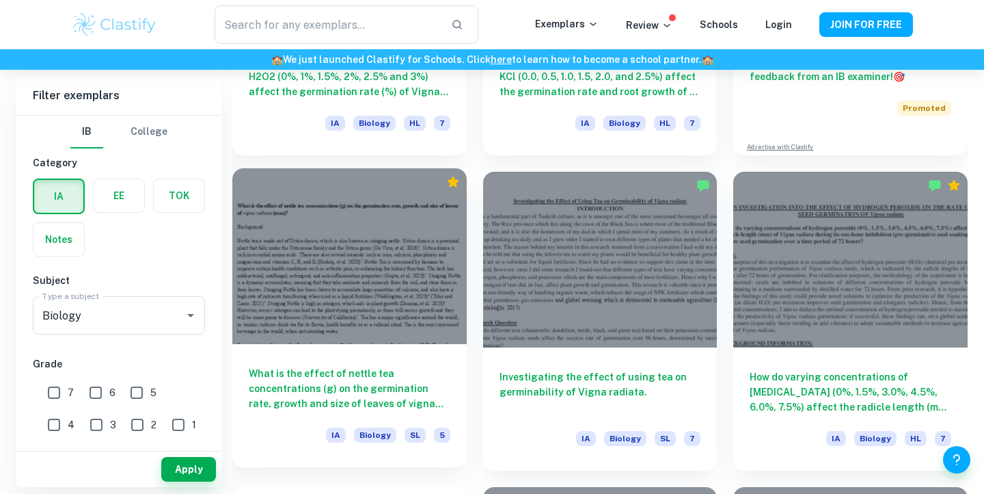
scroll to position [605, 0]
click at [362, 383] on h6 "What is the effect of nettle tea concentrations (g) on the germination rate, gr…" at bounding box center [350, 387] width 202 height 45
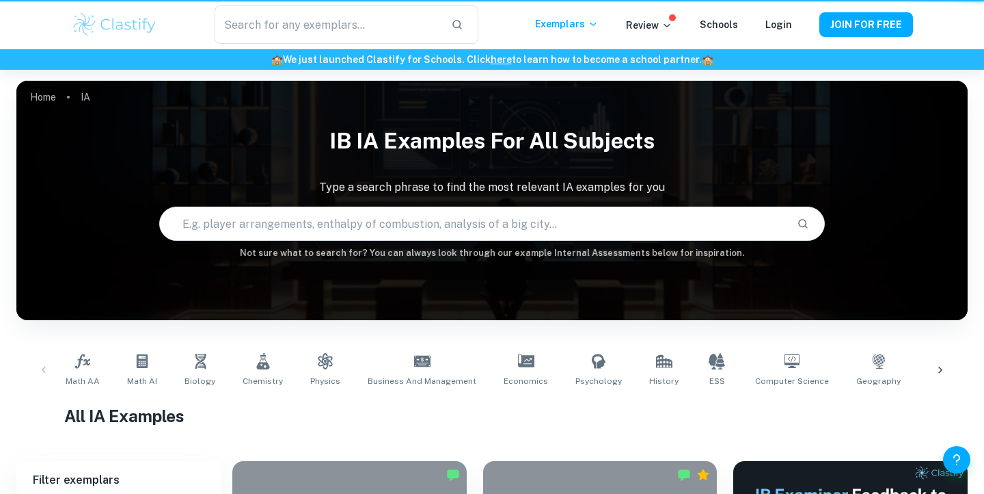
scroll to position [126, 0]
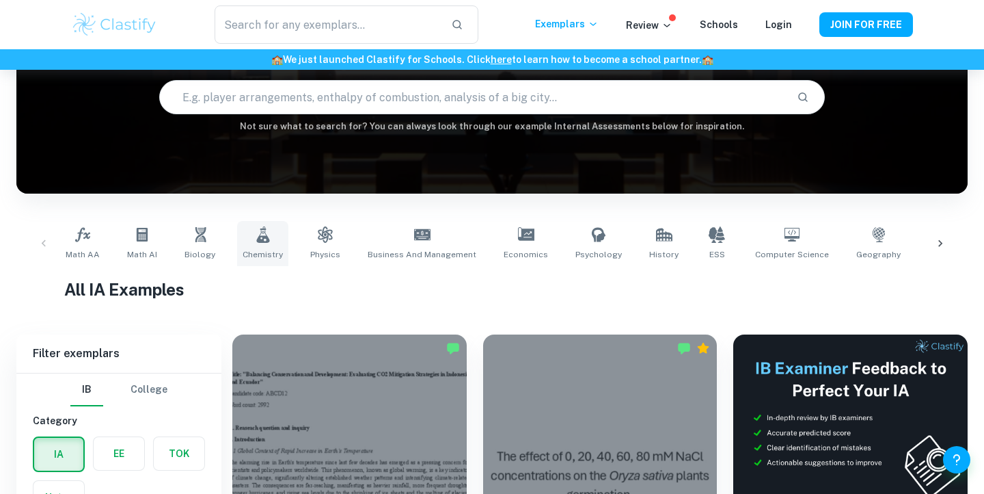
click at [249, 236] on link "Chemistry" at bounding box center [262, 243] width 51 height 45
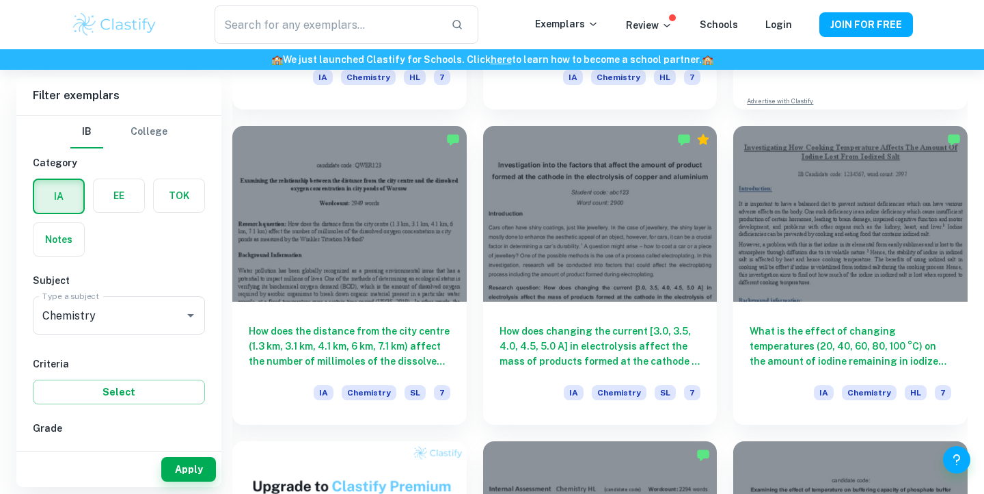
scroll to position [664, 0]
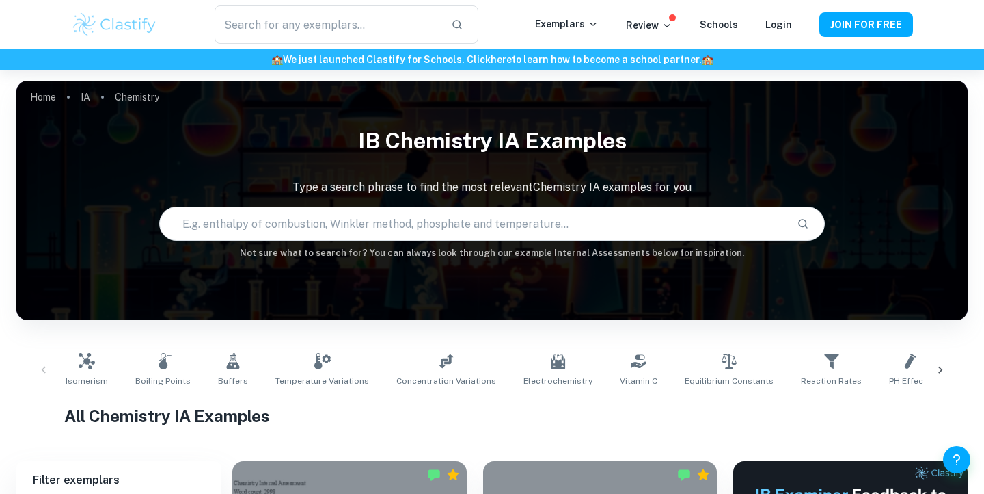
scroll to position [383, 0]
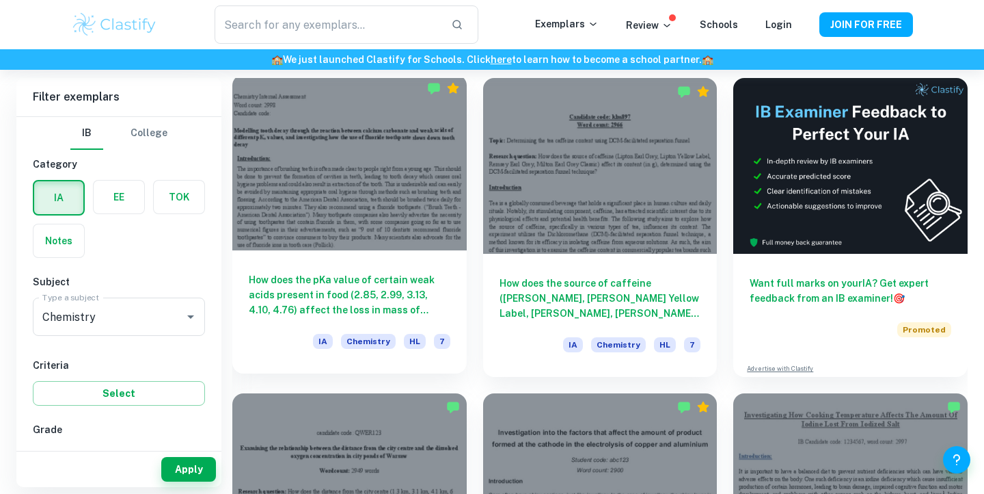
click at [329, 292] on h6 "How does the pKa value of certain weak acids present in food (2.85, 2.99, 3.13,…" at bounding box center [350, 294] width 202 height 45
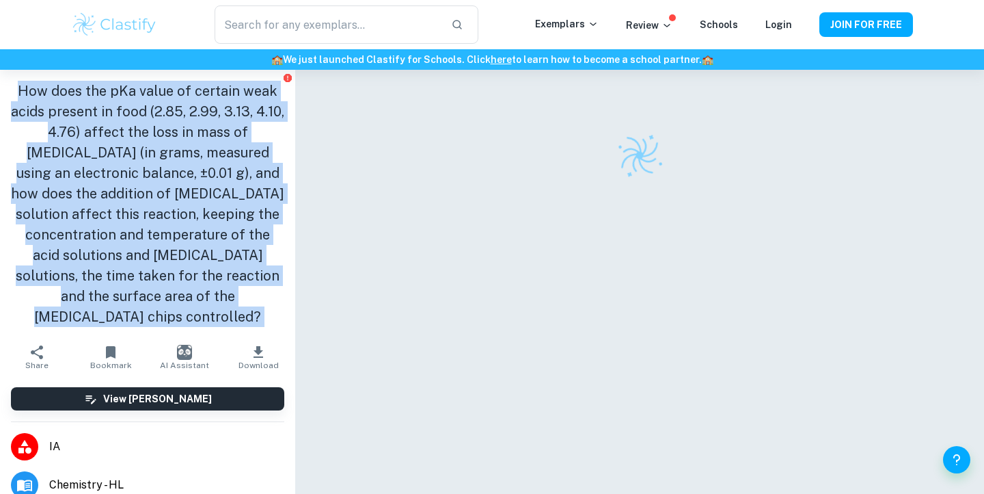
drag, startPoint x: 21, startPoint y: 92, endPoint x: 235, endPoint y: 351, distance: 336.0
click at [235, 351] on aside "How does the pKa value of certain weak acids present in food (2.85, 2.99, 3.13,…" at bounding box center [147, 282] width 295 height 424
copy aside "How does the pKa value of certain weak acids present in food (2.85, 2.99, 3.13,…"
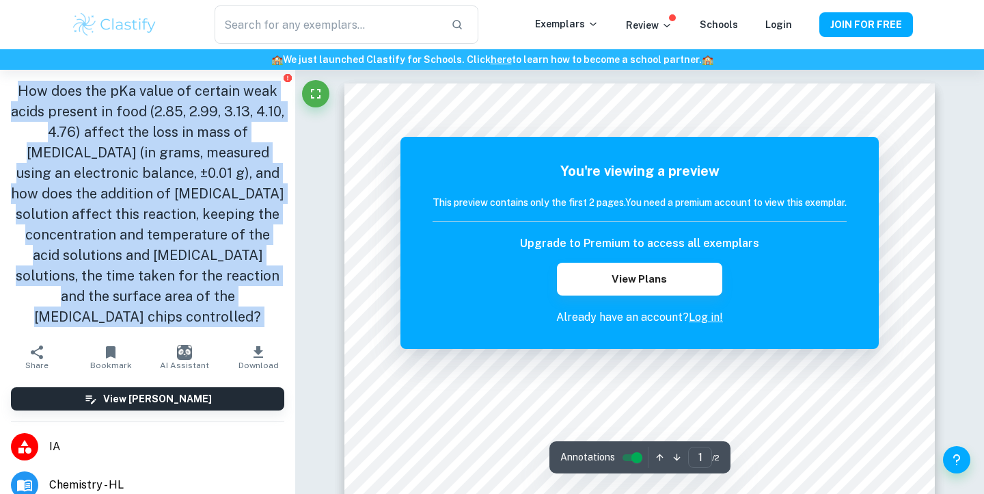
click at [100, 146] on h1 "How does the pKa value of certain weak acids present in food (2.85, 2.99, 3.13,…" at bounding box center [147, 204] width 273 height 246
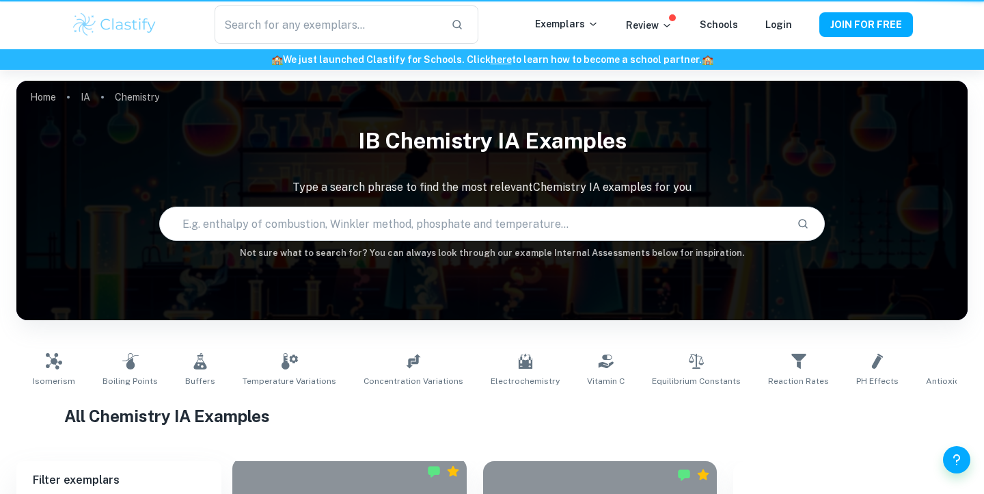
scroll to position [383, 0]
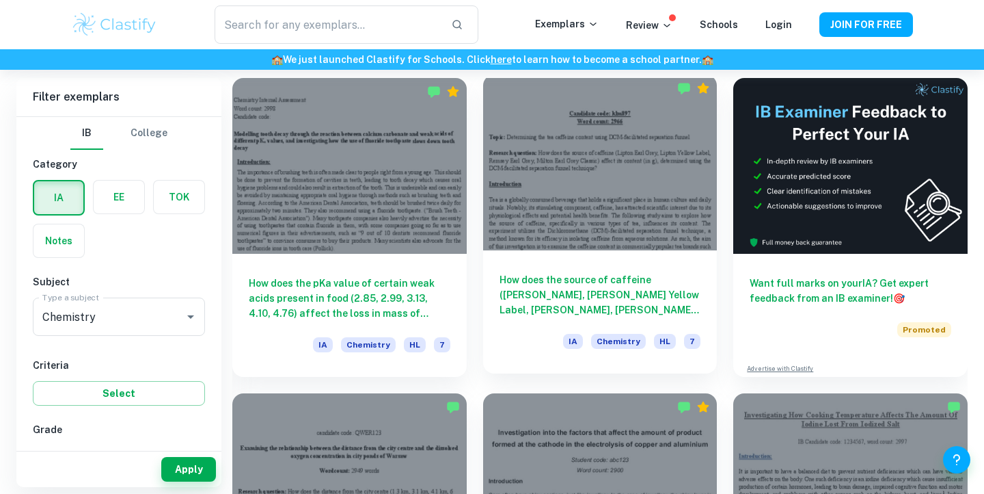
click at [537, 292] on h6 "How does the source of caffeine ([PERSON_NAME], [PERSON_NAME] Yellow Label, [PE…" at bounding box center [601, 294] width 202 height 45
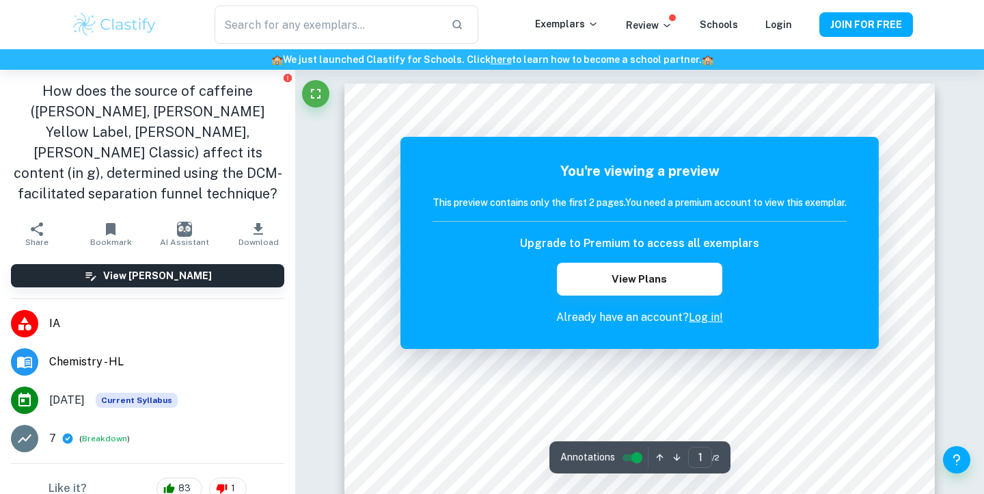
drag, startPoint x: 24, startPoint y: 89, endPoint x: 192, endPoint y: 183, distance: 192.8
click at [193, 184] on h1 "How does the source of caffeine ([PERSON_NAME], [PERSON_NAME] Yellow Label, [PE…" at bounding box center [147, 142] width 273 height 123
copy h1 "How does the source of caffeine ([PERSON_NAME], [PERSON_NAME] Yellow Label, [PE…"
click at [120, 121] on h1 "How does the source of caffeine ([PERSON_NAME], [PERSON_NAME] Yellow Label, [PE…" at bounding box center [147, 142] width 273 height 123
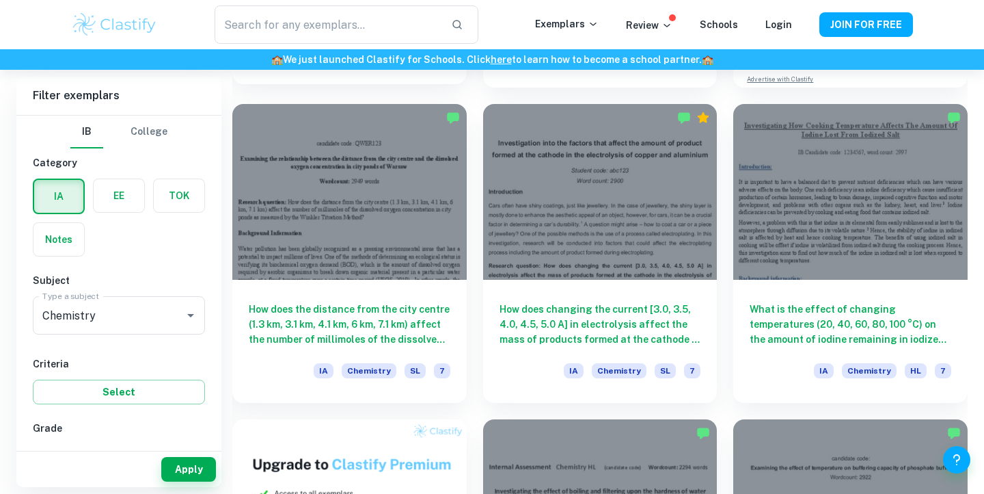
scroll to position [677, 0]
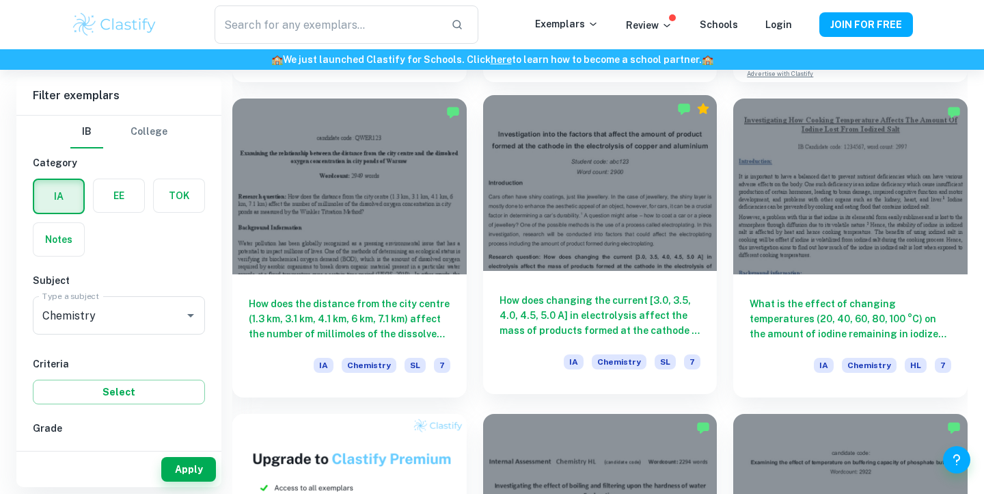
click at [571, 310] on h6 "How does changing the current [3.0, 3.5, 4.0, 4.5, 5.0 A] in electrolysis affec…" at bounding box center [601, 315] width 202 height 45
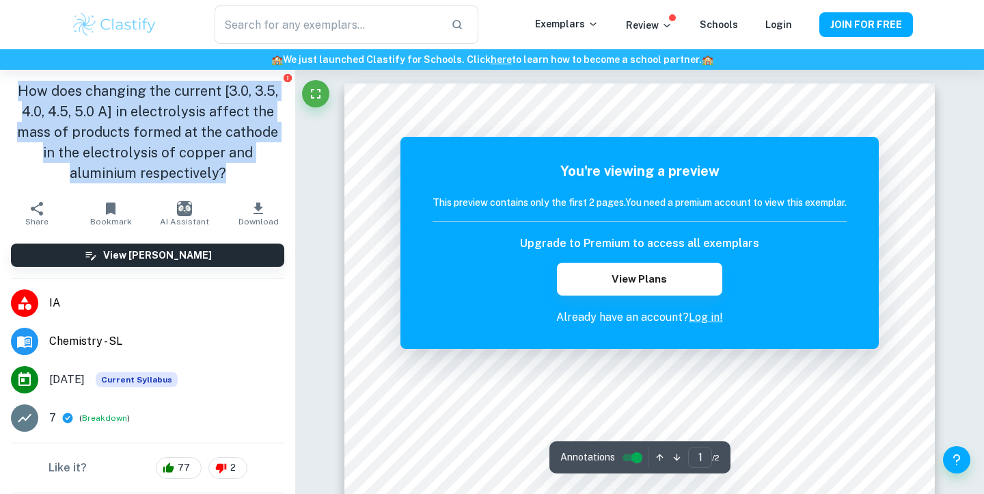
drag, startPoint x: 19, startPoint y: 87, endPoint x: 213, endPoint y: 165, distance: 208.6
click at [213, 165] on h1 "How does changing the current [3.0, 3.5, 4.0, 4.5, 5.0 A] in electrolysis affec…" at bounding box center [147, 132] width 273 height 103
copy h1 "How does changing the current [3.0, 3.5, 4.0, 4.5, 5.0 A] in electrolysis affec…"
click at [191, 122] on h1 "How does changing the current [3.0, 3.5, 4.0, 4.5, 5.0 A] in electrolysis affec…" at bounding box center [147, 132] width 273 height 103
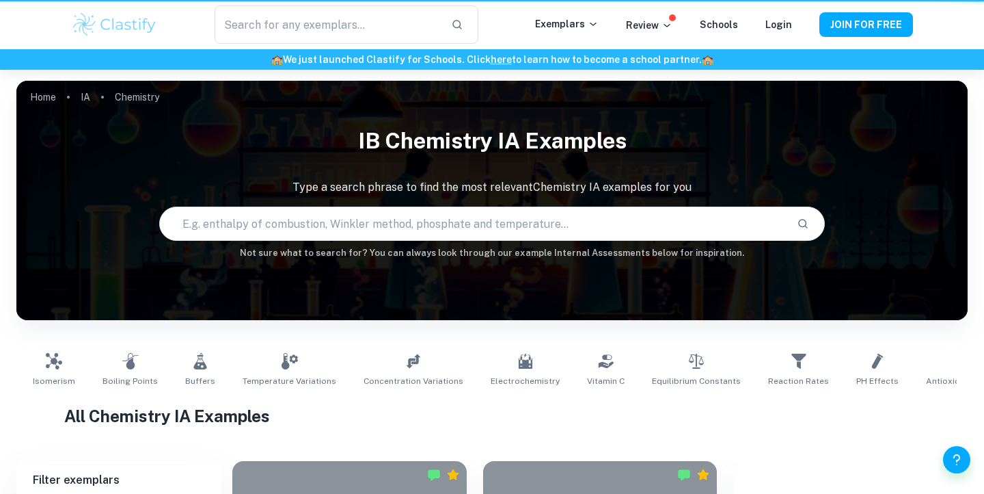
scroll to position [677, 0]
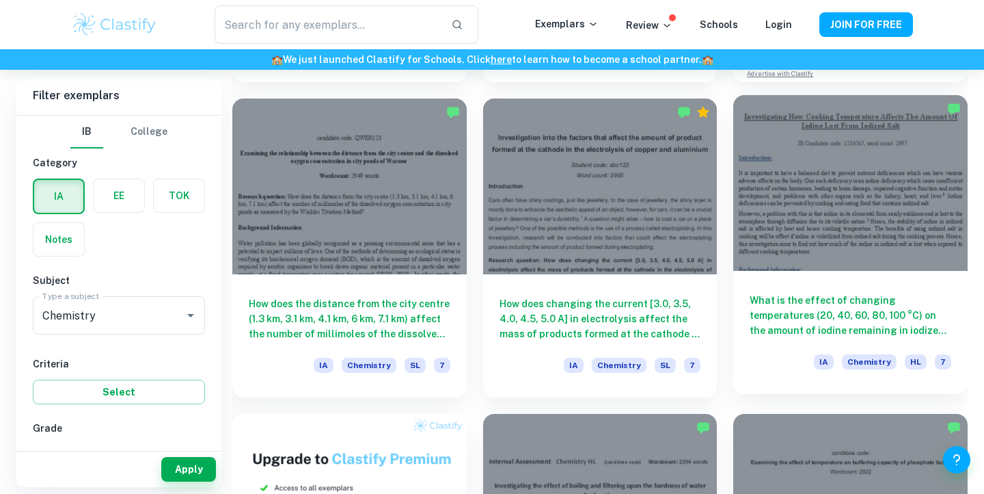
click at [791, 313] on h6 "What is the effect of changing temperatures (20, 40, 60, 80, 100 °C) on the amo…" at bounding box center [851, 315] width 202 height 45
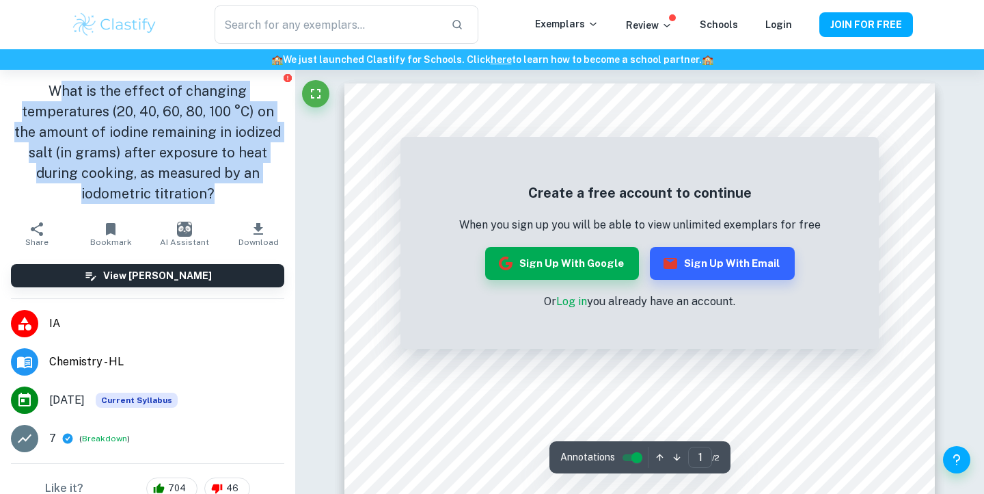
drag, startPoint x: 59, startPoint y: 88, endPoint x: 222, endPoint y: 192, distance: 193.0
click at [222, 192] on h1 "What is the effect of changing temperatures (20, 40, 60, 80, 100 °C) on the amo…" at bounding box center [147, 142] width 273 height 123
copy h1 "hat is the effect of changing temperatures (20, 40, 60, 80, 100 °C) on the amou…"
click at [137, 159] on h1 "What is the effect of changing temperatures (20, 40, 60, 80, 100 °C) on the amo…" at bounding box center [147, 142] width 273 height 123
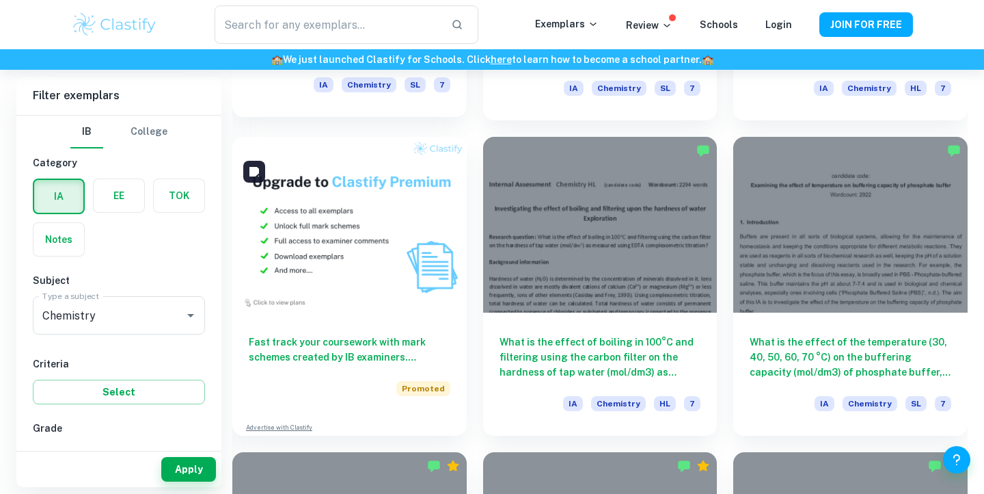
scroll to position [956, 0]
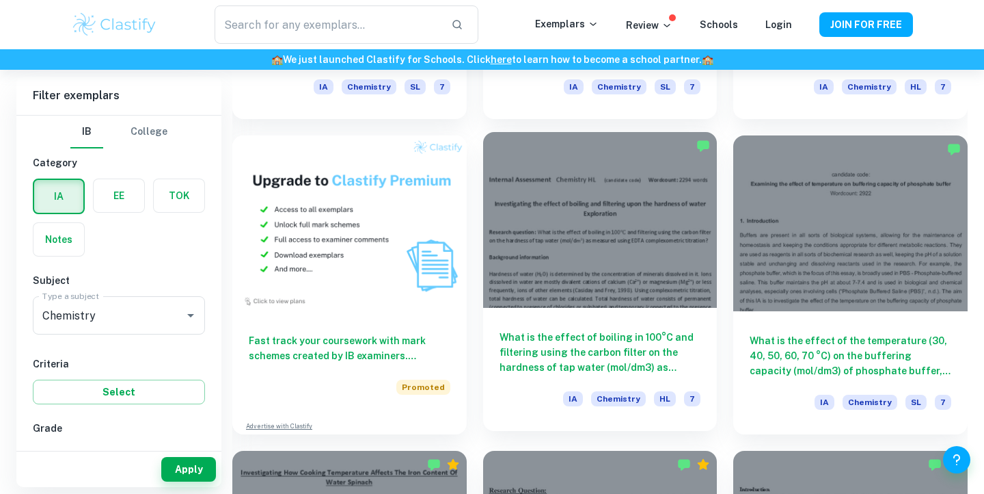
click at [567, 340] on h6 "What is the effect of boiling in 100°C and filtering using the carbon filter on…" at bounding box center [601, 351] width 202 height 45
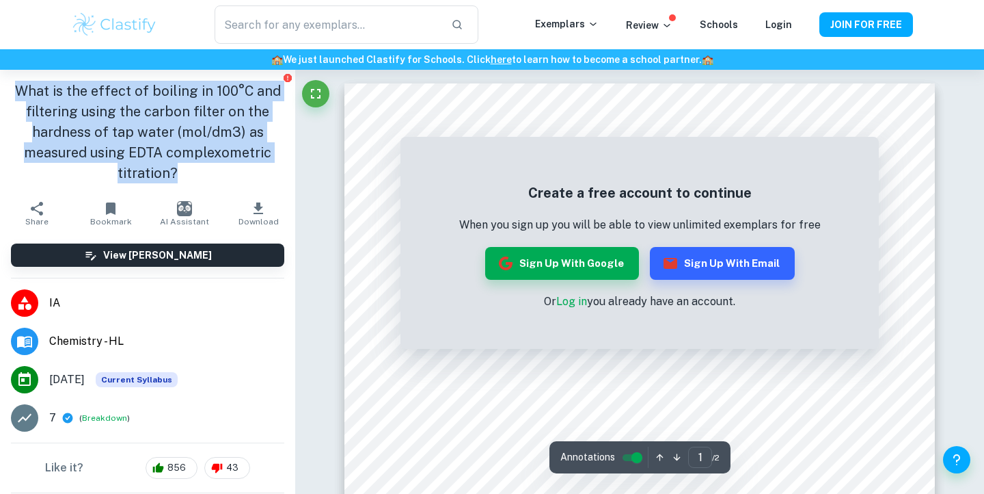
drag, startPoint x: 21, startPoint y: 88, endPoint x: 204, endPoint y: 176, distance: 203.0
click at [204, 176] on h1 "What is the effect of boiling in 100°C and filtering using the carbon filter on…" at bounding box center [147, 132] width 273 height 103
copy h1 "What is the effect of boiling in 100°C and filtering using the carbon filter on…"
click at [187, 141] on h1 "What is the effect of boiling in 100°C and filtering using the carbon filter on…" at bounding box center [147, 132] width 273 height 103
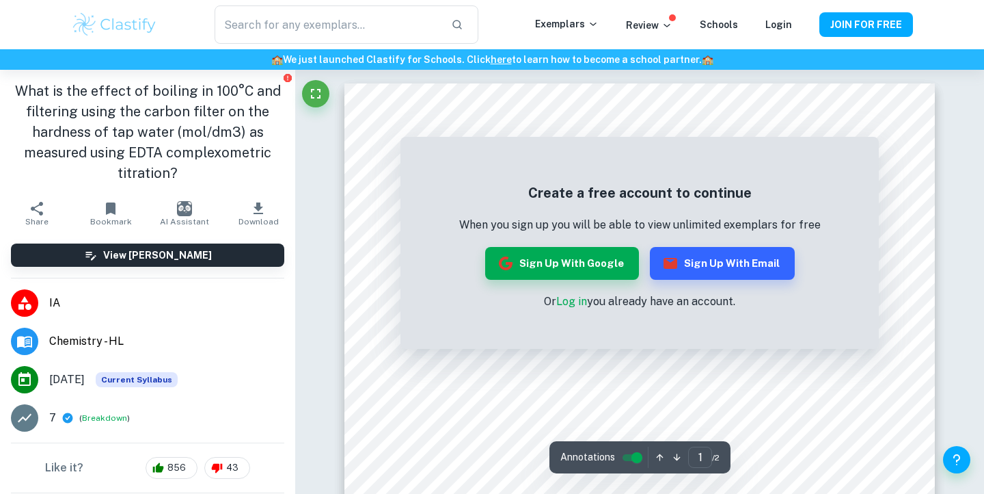
scroll to position [956, 0]
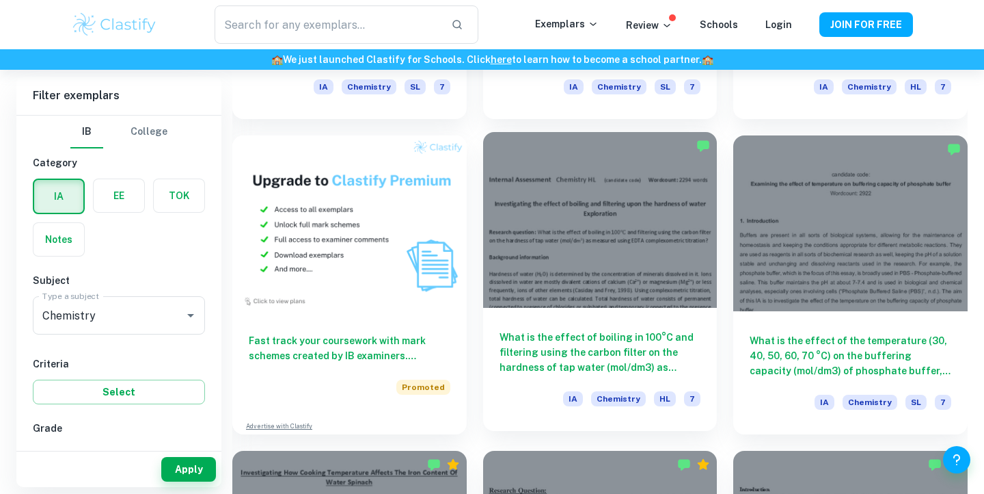
click at [580, 350] on h6 "What is the effect of boiling in 100°C and filtering using the carbon filter on…" at bounding box center [601, 351] width 202 height 45
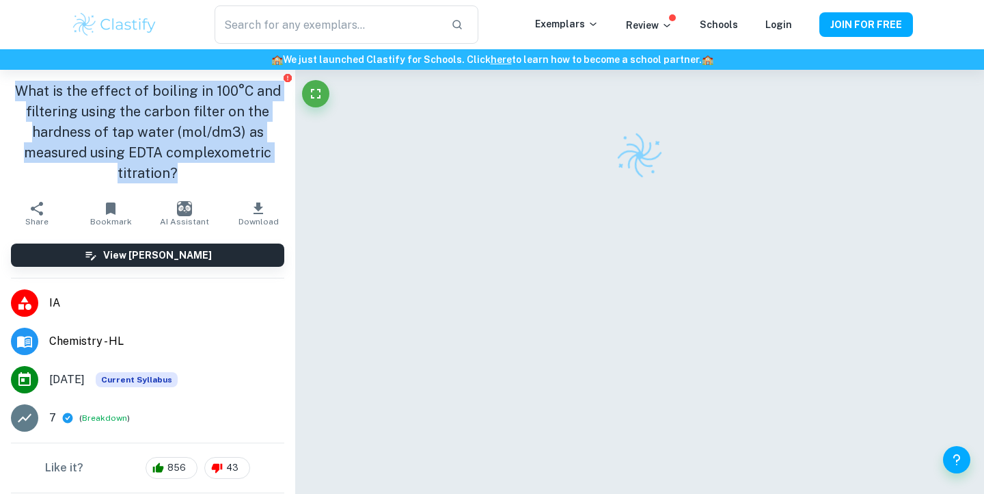
drag, startPoint x: 22, startPoint y: 90, endPoint x: 193, endPoint y: 176, distance: 192.3
click at [193, 176] on h1 "What is the effect of boiling in 100°C and filtering using the carbon filter on…" at bounding box center [147, 132] width 273 height 103
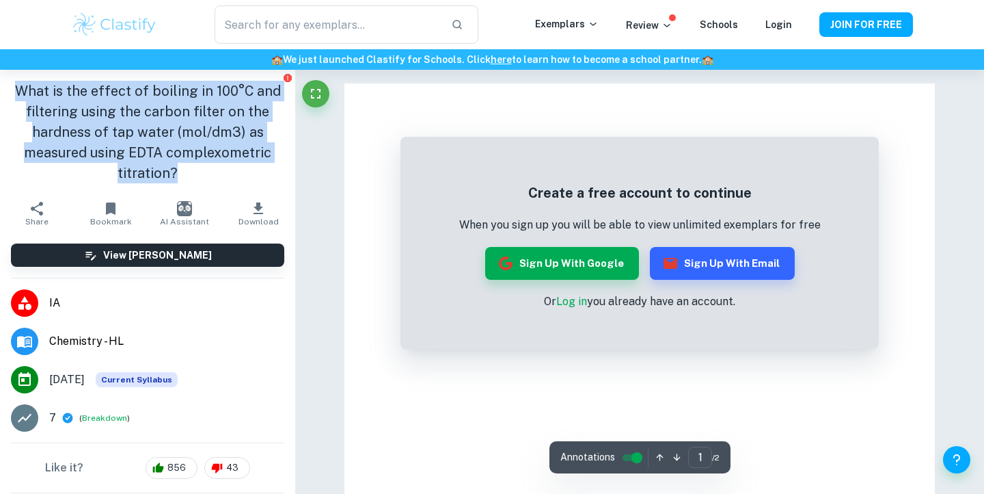
copy h1 "What is the effect of boiling in 100°C and filtering using the carbon filter on…"
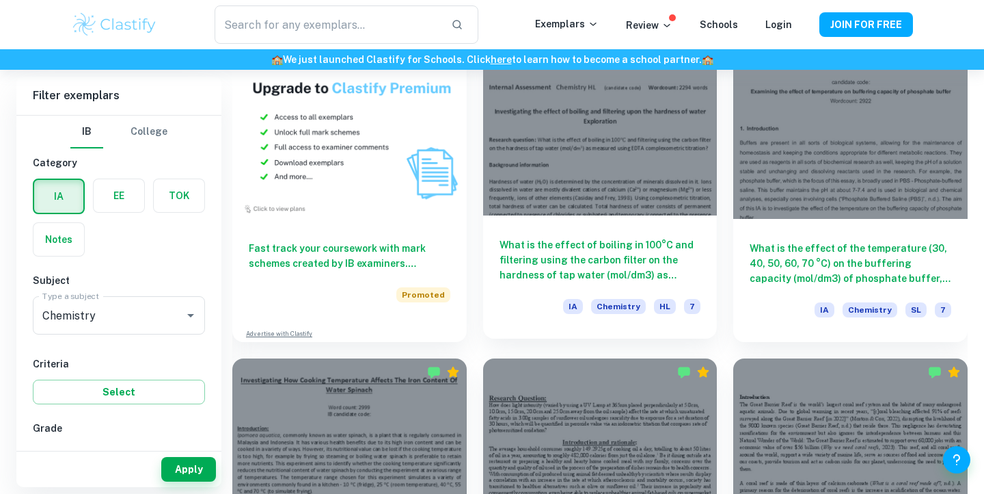
scroll to position [1049, 0]
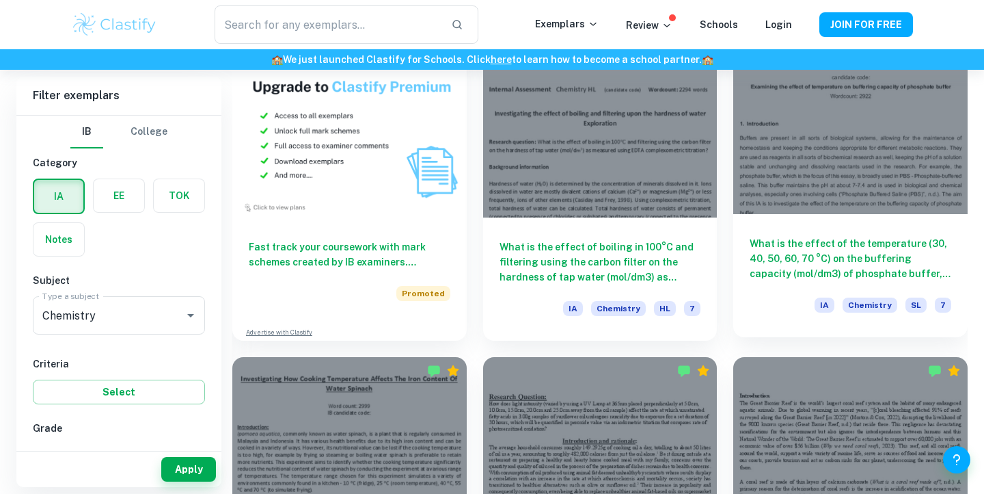
click at [777, 265] on h6 "What is the effect of the temperature (30, 40, 50, 60, 70 °C) on the buffering …" at bounding box center [851, 258] width 202 height 45
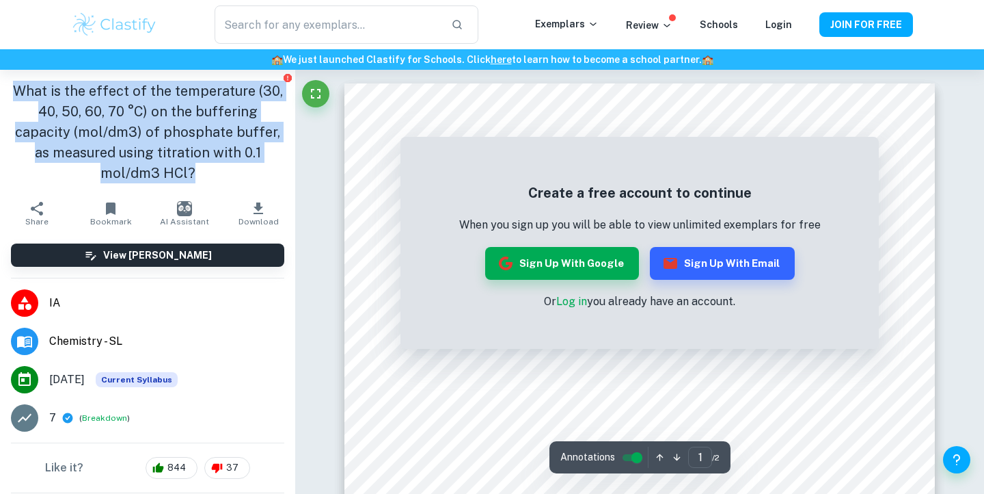
drag, startPoint x: 20, startPoint y: 89, endPoint x: 187, endPoint y: 163, distance: 182.7
click at [187, 163] on h1 "What is the effect of the temperature (30, 40, 50, 60, 70 °C) on the buffering …" at bounding box center [147, 132] width 273 height 103
copy h1 "What is the effect of the temperature (30, 40, 50, 60, 70 °C) on the buffering …"
